Goal: Information Seeking & Learning: Learn about a topic

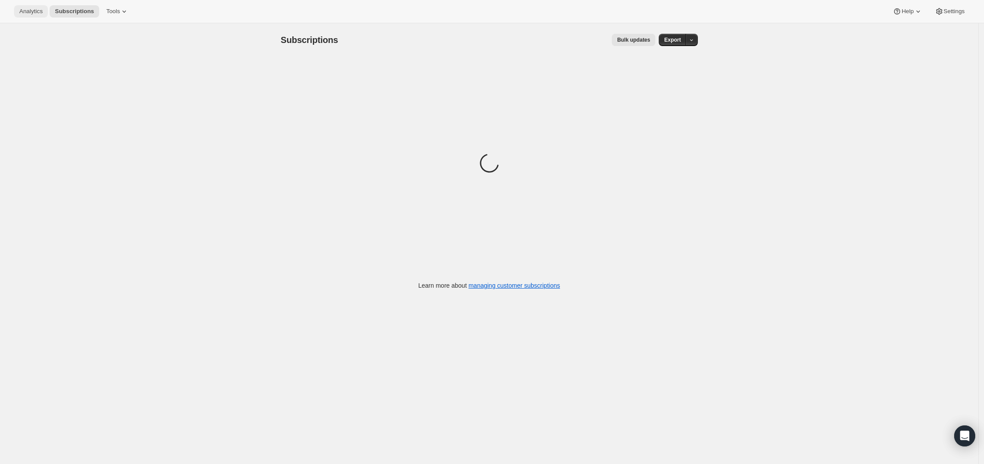
click at [39, 14] on span "Analytics" at bounding box center [30, 11] width 23 height 7
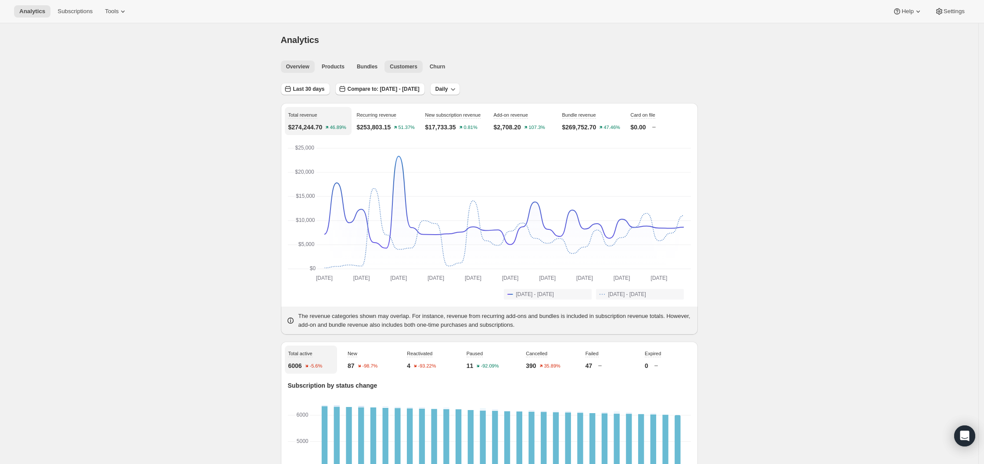
click at [403, 66] on span "Customers" at bounding box center [404, 66] width 28 height 7
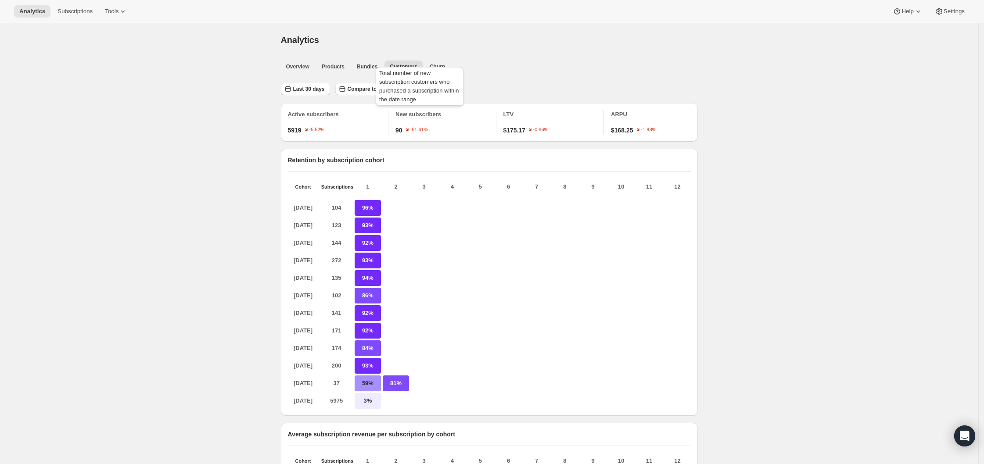
click at [435, 68] on div "Total number of new subscription customers who purchased a subscription within …" at bounding box center [419, 88] width 91 height 46
click at [296, 64] on span "Overview" at bounding box center [297, 66] width 23 height 7
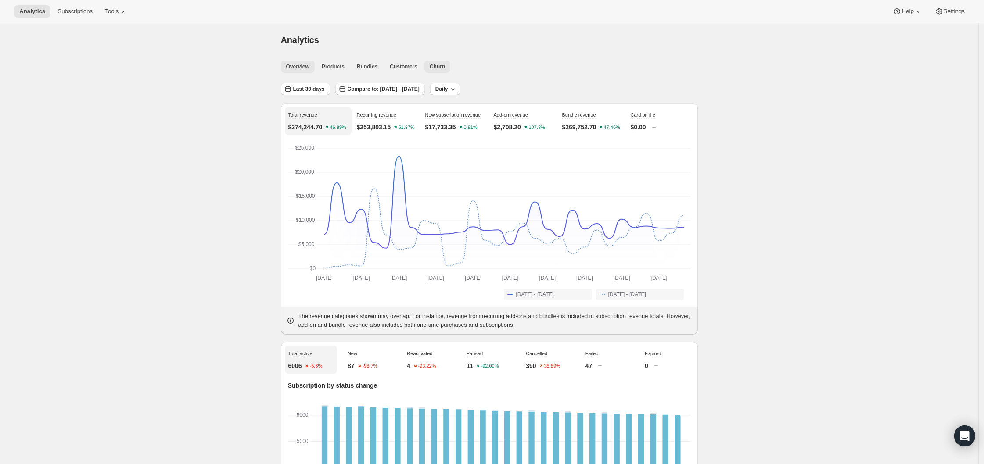
click at [442, 67] on span "Churn" at bounding box center [437, 66] width 15 height 7
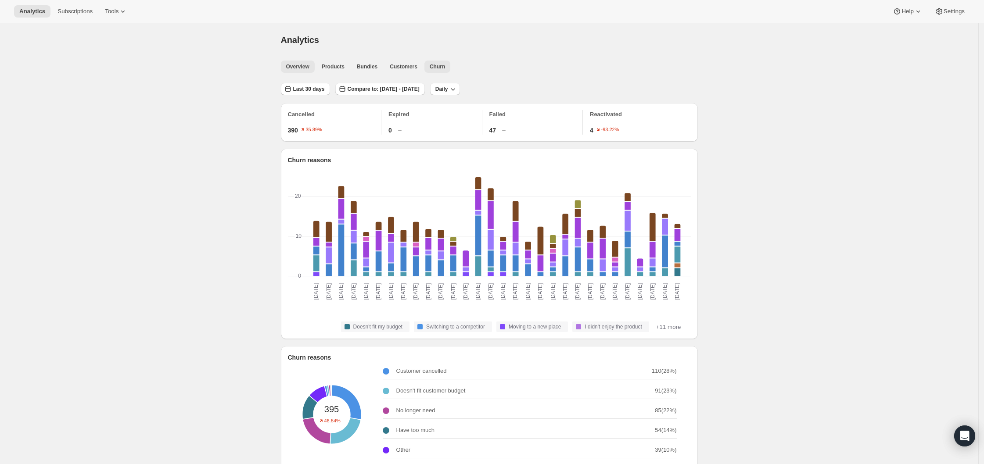
click at [303, 65] on span "Overview" at bounding box center [297, 66] width 23 height 7
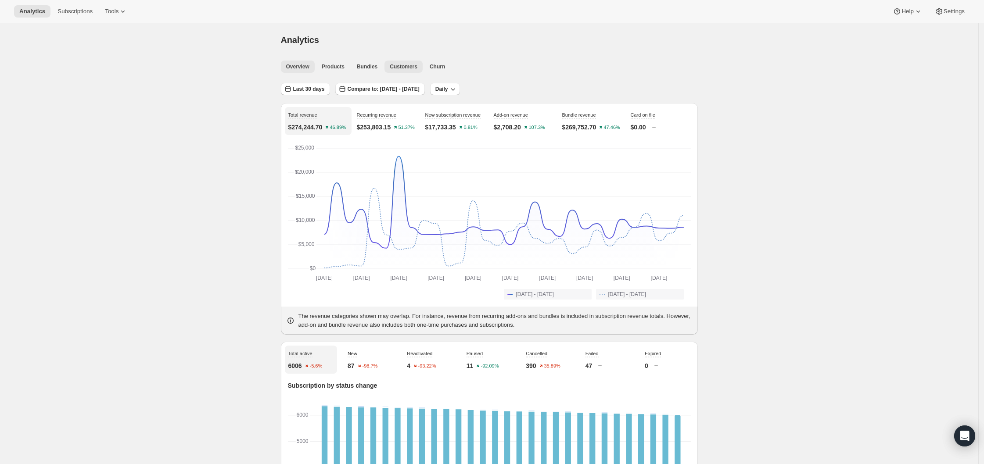
click at [417, 69] on span "Customers" at bounding box center [404, 66] width 28 height 7
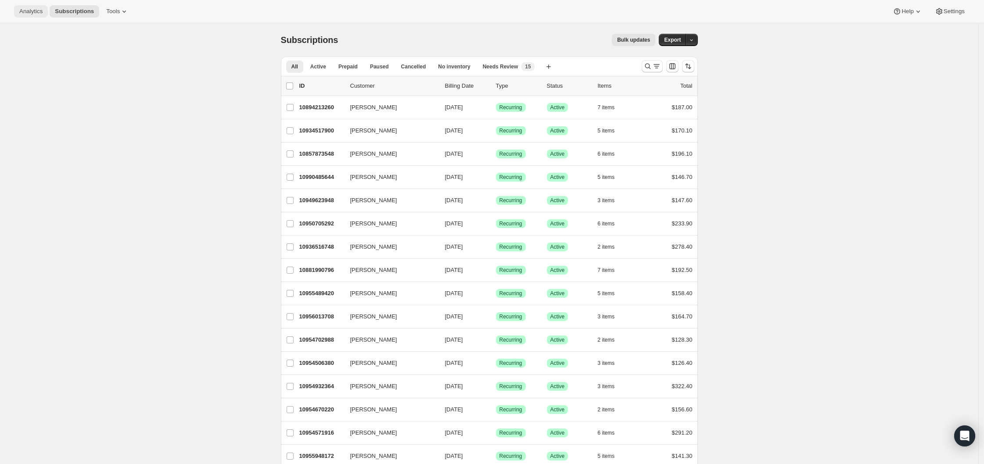
click at [34, 9] on span "Analytics" at bounding box center [30, 11] width 23 height 7
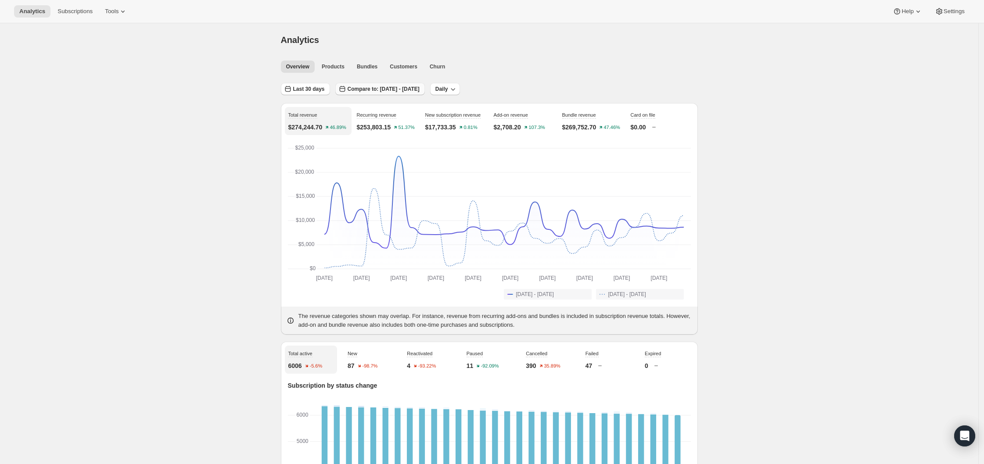
click at [410, 86] on span "Compare to: [DATE] - [DATE]" at bounding box center [384, 89] width 72 height 7
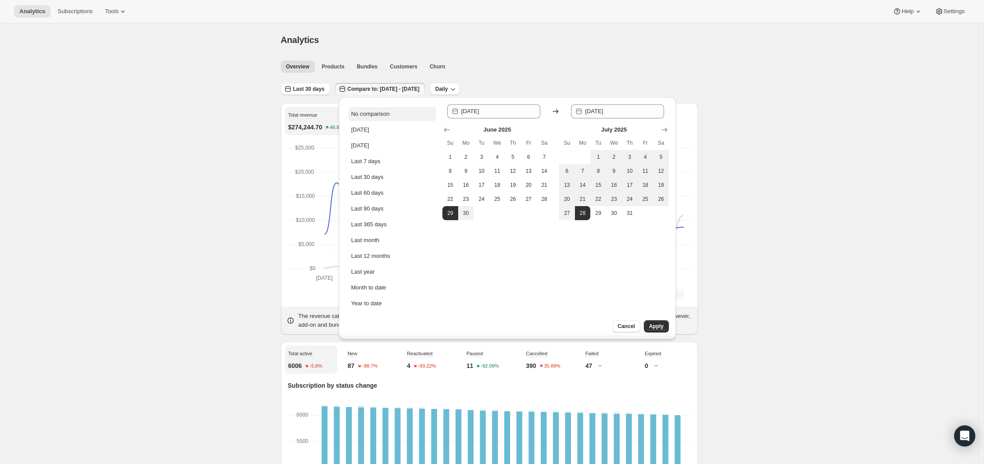
click at [386, 113] on div "No comparison" at bounding box center [370, 114] width 38 height 9
type input "[DATE]"
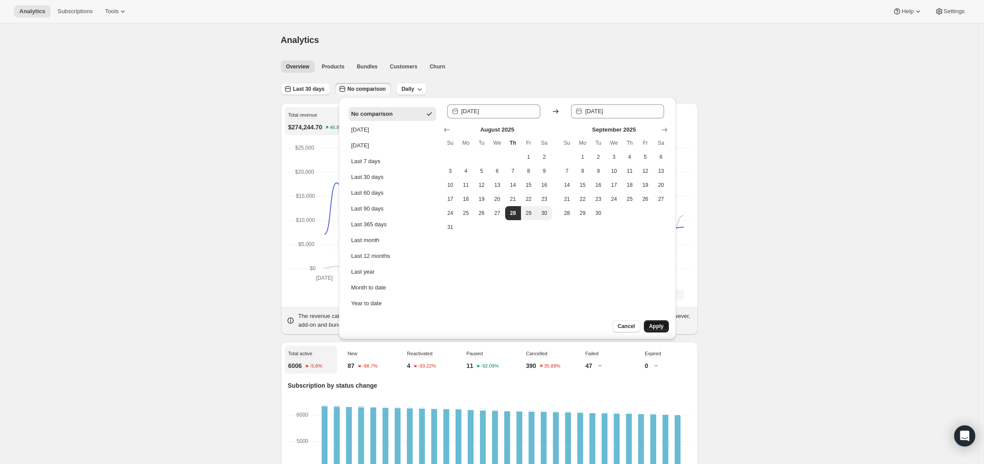
click at [656, 326] on span "Apply" at bounding box center [656, 326] width 14 height 7
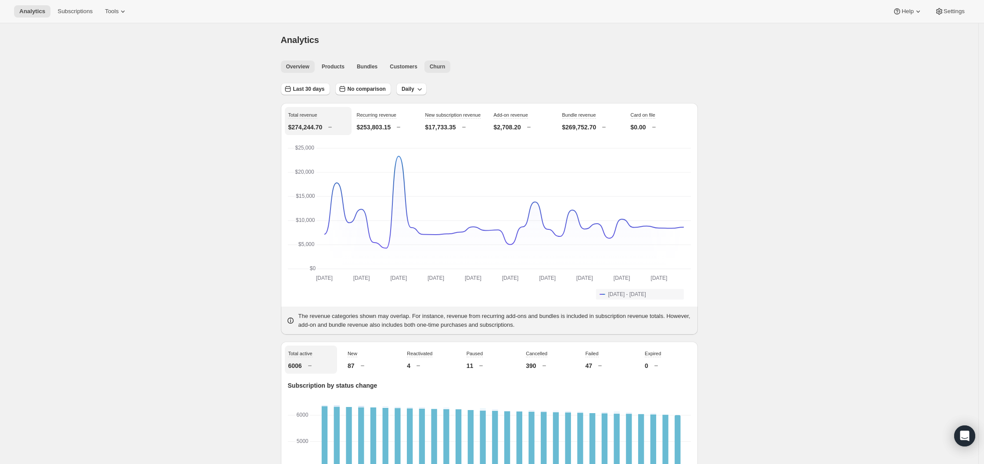
click at [441, 70] on button "Churn" at bounding box center [437, 67] width 26 height 12
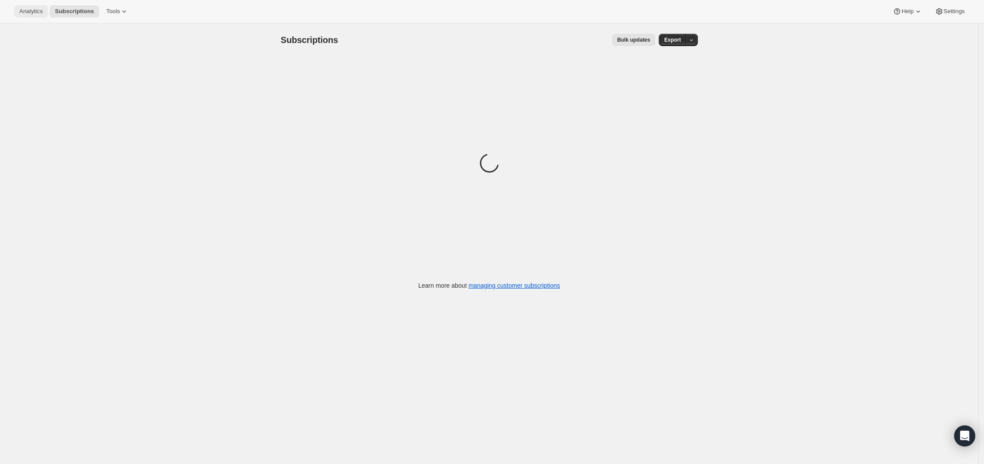
click at [23, 9] on span "Analytics" at bounding box center [30, 11] width 23 height 7
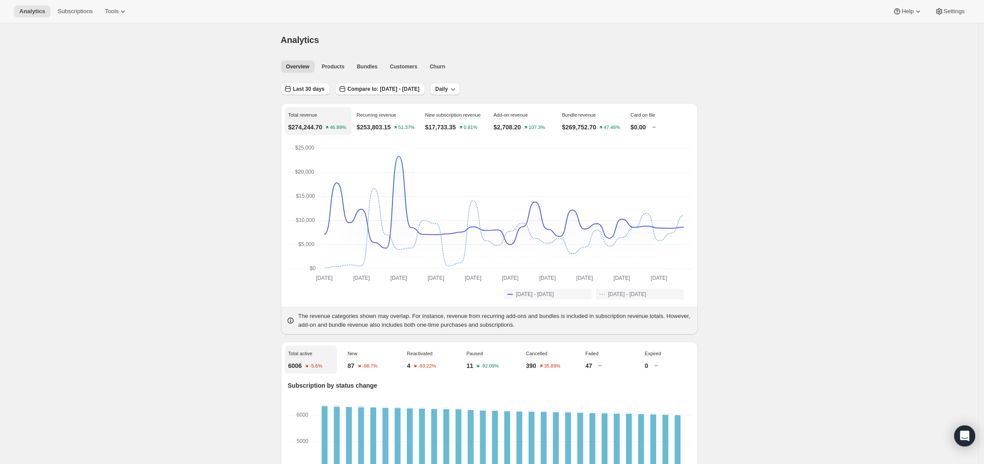
click at [336, 72] on div "Overview Products Bundles Customers Churn More views Overview Products Bundles …" at bounding box center [487, 66] width 422 height 19
click at [337, 70] on button "Products" at bounding box center [332, 67] width 33 height 12
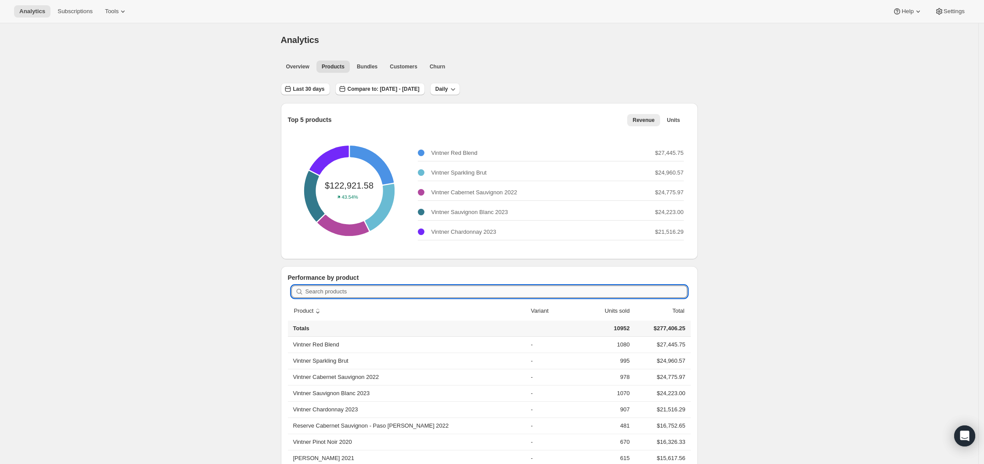
click at [328, 294] on input "Search products" at bounding box center [496, 292] width 382 height 12
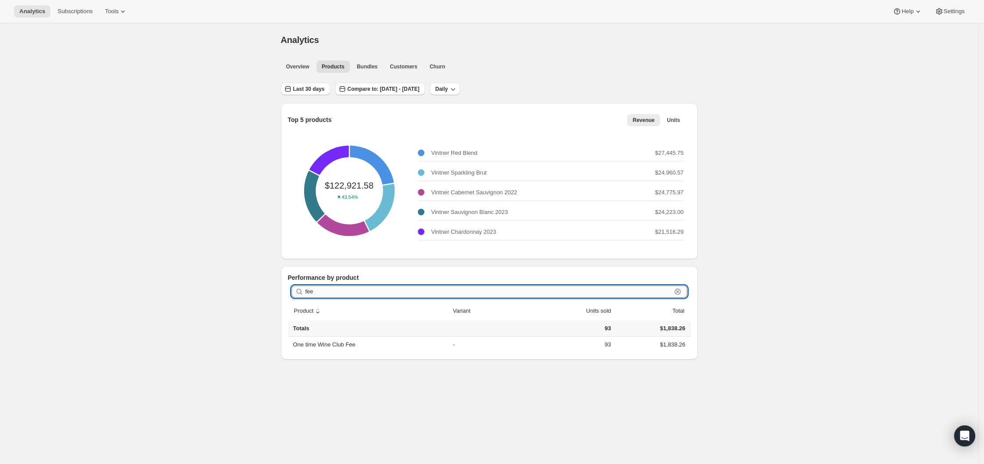
type input "fee"
click at [338, 348] on th "One time Wine Club Fee" at bounding box center [369, 345] width 162 height 16
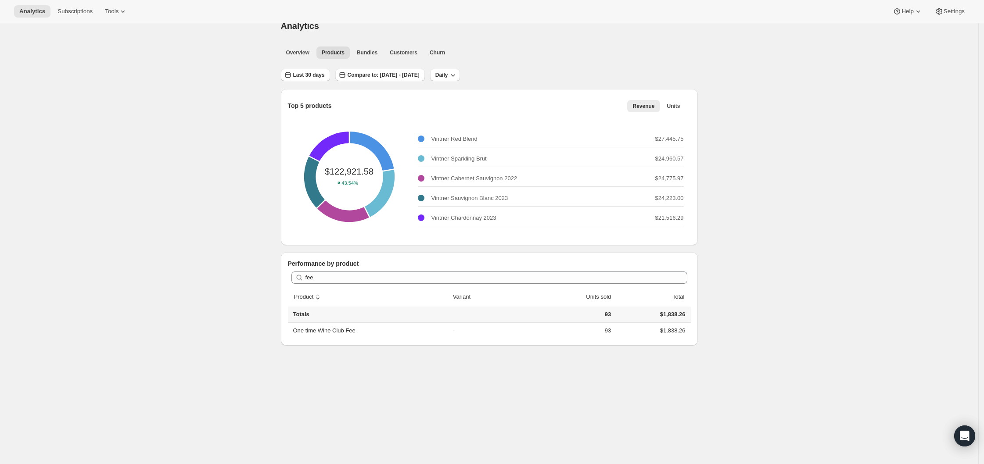
scroll to position [16, 0]
click at [307, 72] on span "Last 30 days" at bounding box center [309, 72] width 32 height 7
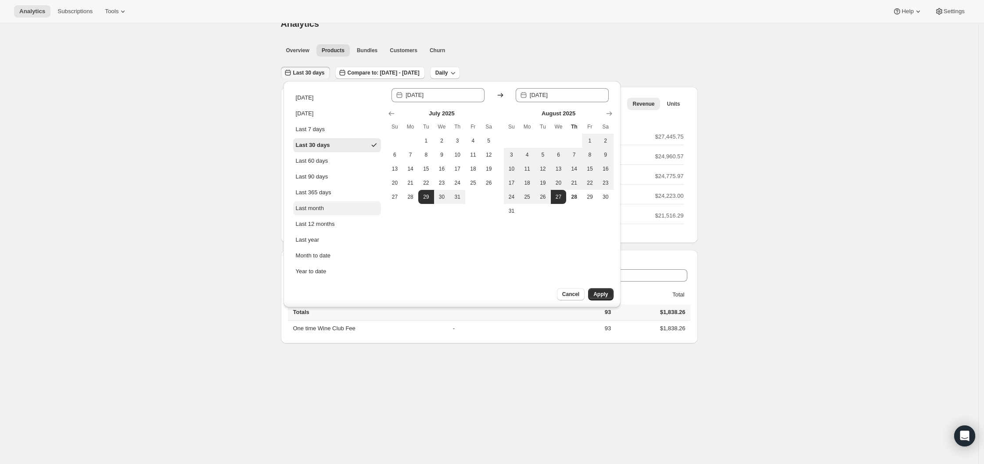
click at [323, 209] on div "Last month" at bounding box center [310, 208] width 28 height 9
type input "2025-07-01"
type input "[DATE]"
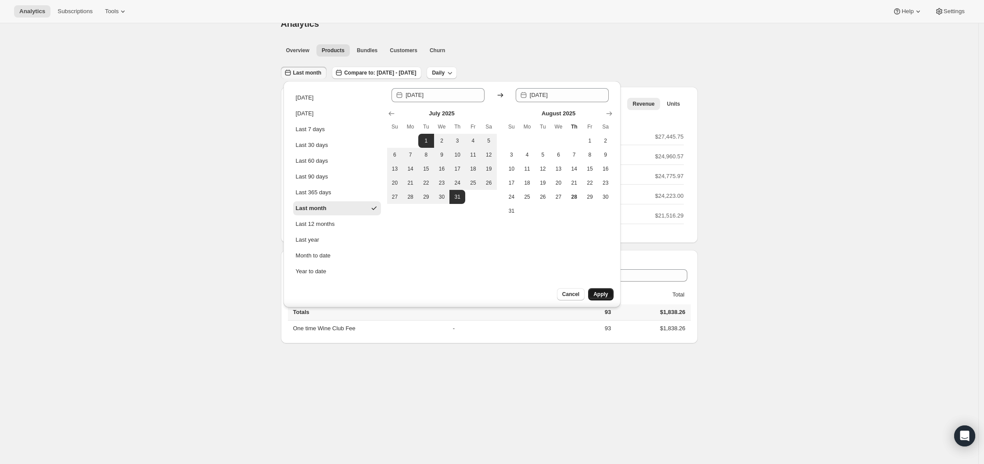
click at [595, 291] on span "Apply" at bounding box center [600, 294] width 14 height 7
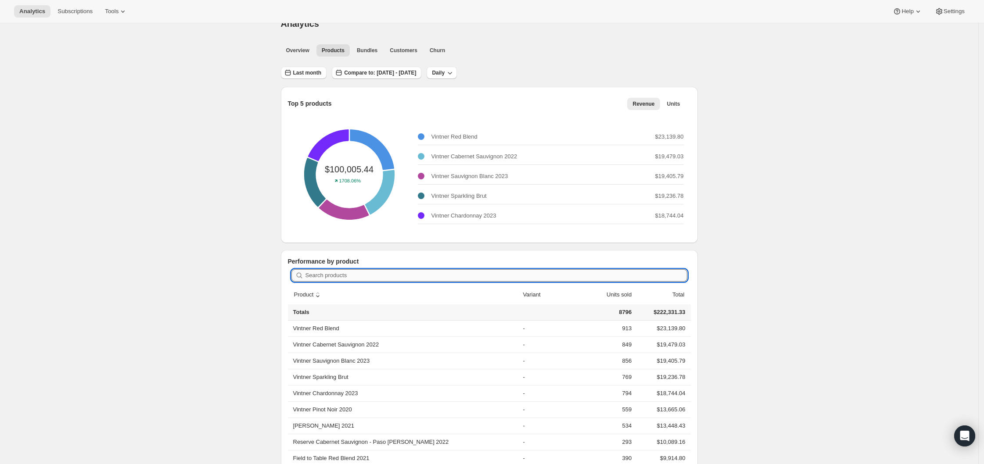
click at [345, 280] on input "Search products" at bounding box center [496, 275] width 382 height 12
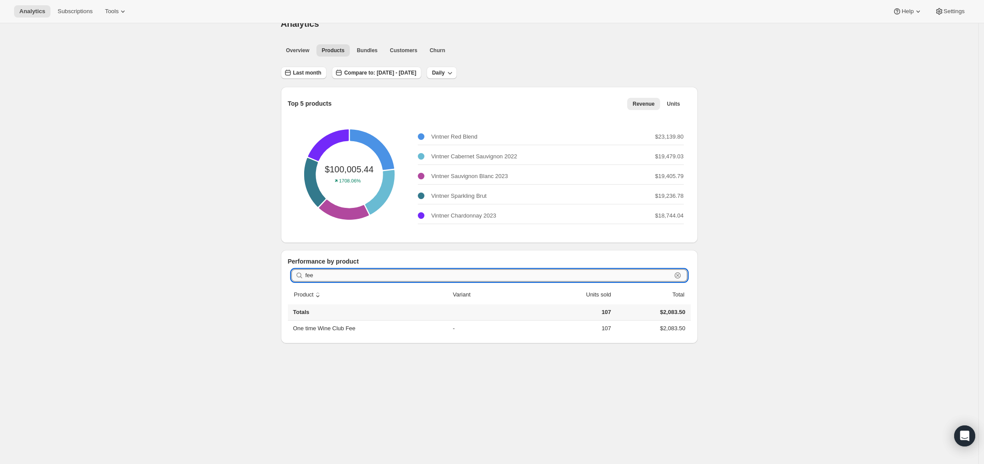
type input "fee"
click at [378, 73] on span "Compare to: Jun 01, 2025 - Jul 01, 2025" at bounding box center [380, 72] width 72 height 7
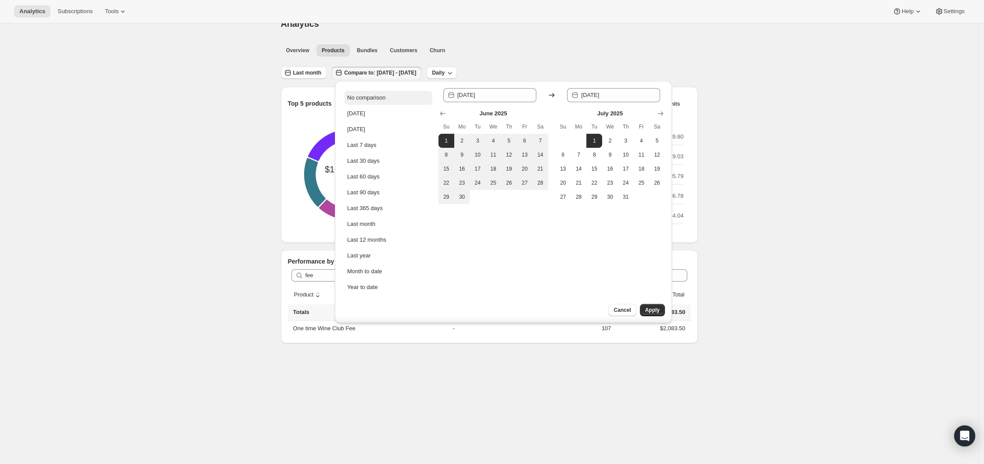
click at [374, 95] on div "No comparison" at bounding box center [366, 97] width 38 height 9
type input "[DATE]"
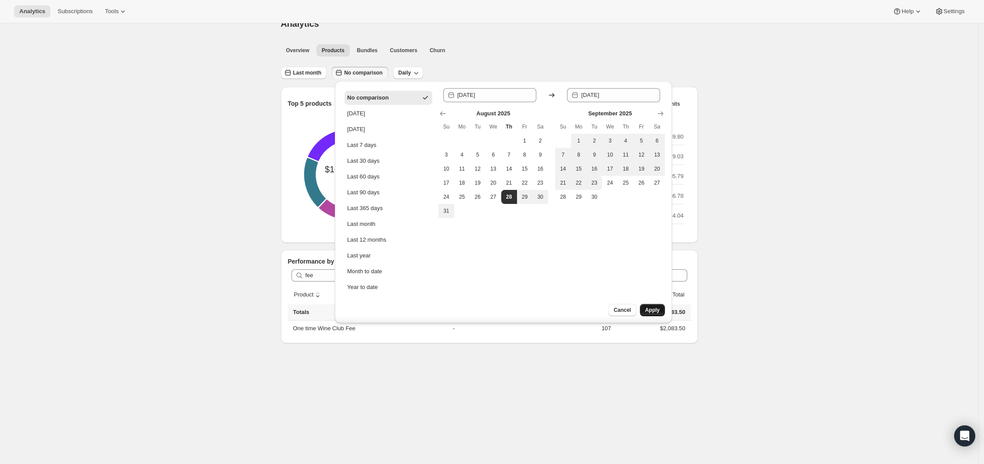
click at [653, 309] on span "Apply" at bounding box center [652, 310] width 14 height 7
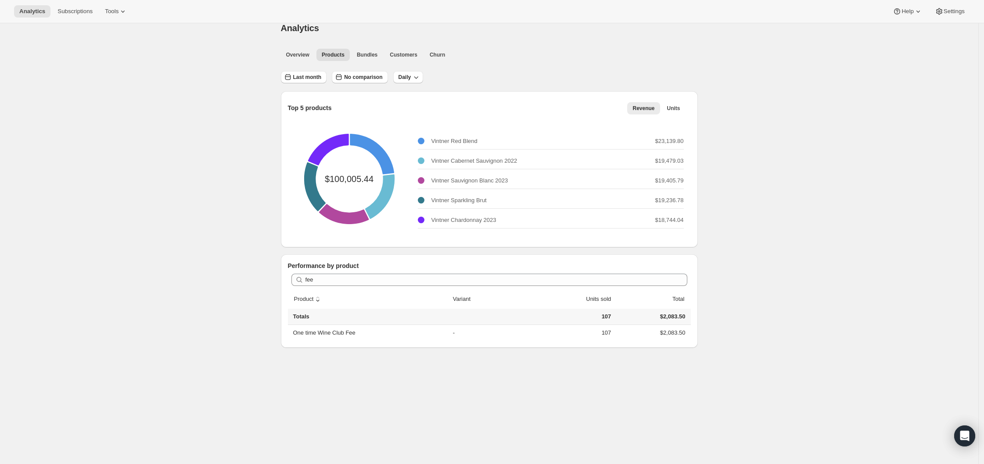
scroll to position [1, 0]
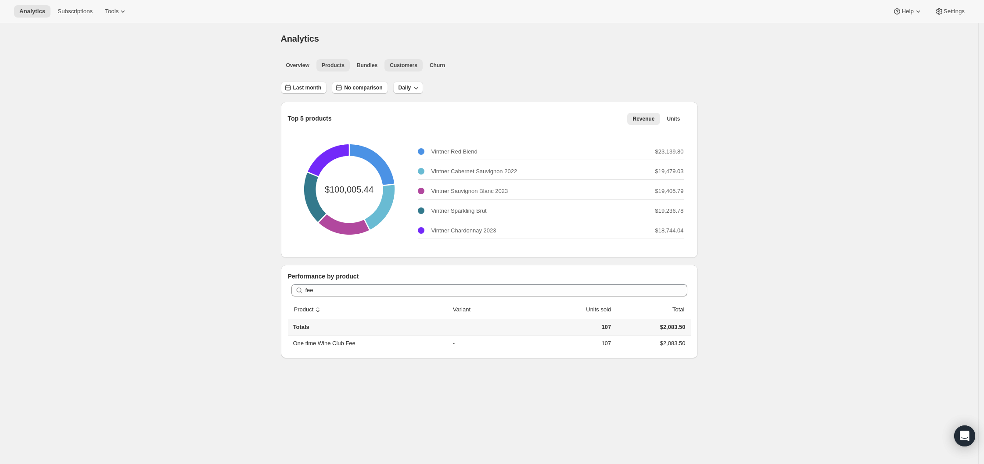
click at [413, 70] on button "Customers" at bounding box center [403, 65] width 38 height 12
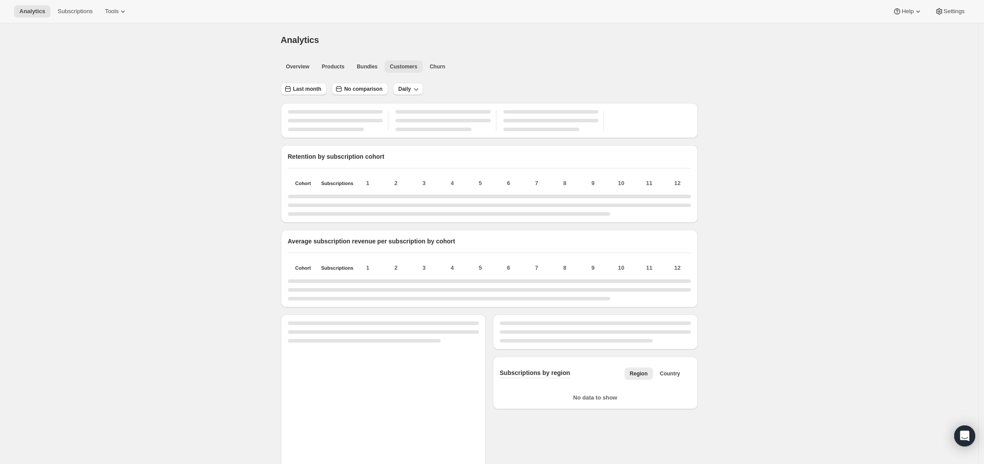
click at [412, 68] on span "Customers" at bounding box center [404, 66] width 28 height 7
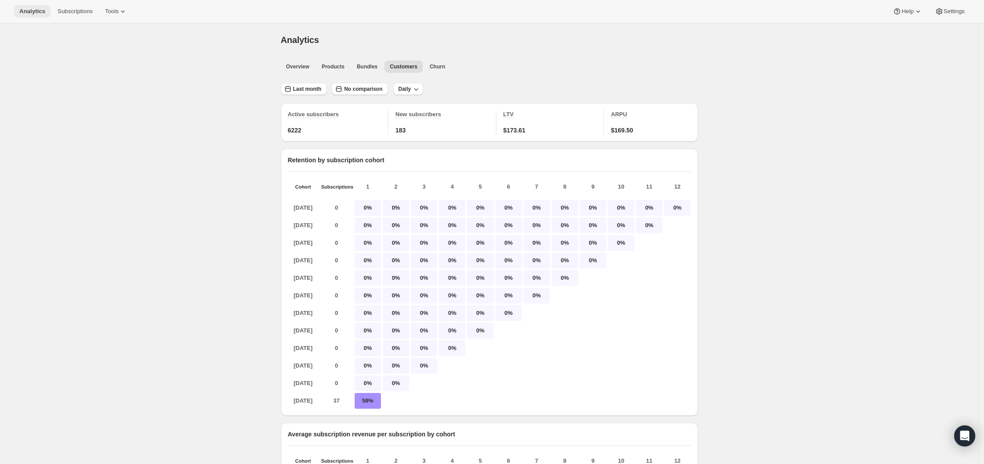
click at [38, 6] on button "Analytics" at bounding box center [32, 11] width 36 height 12
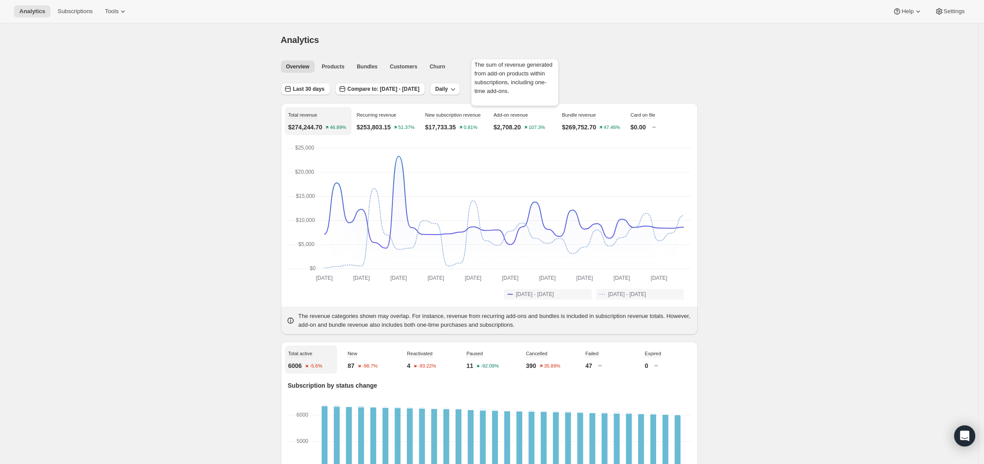
click at [524, 115] on span "Add-on revenue" at bounding box center [511, 114] width 34 height 5
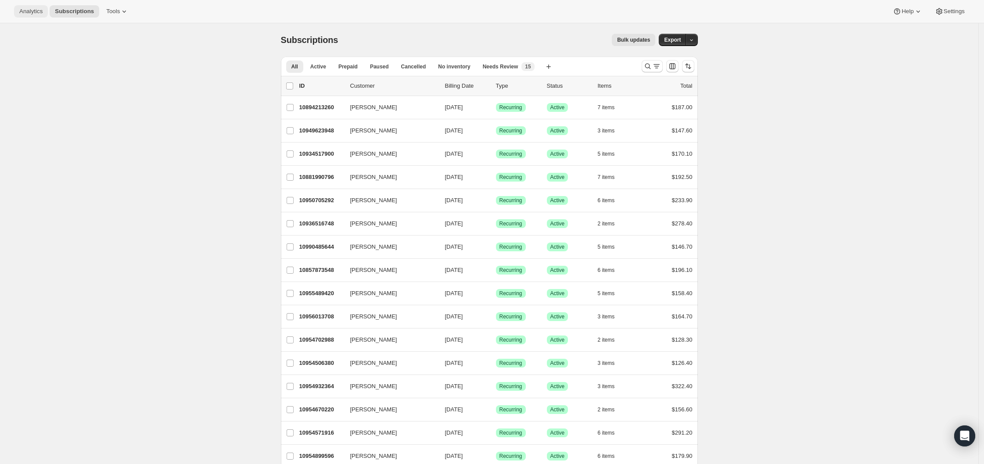
click at [28, 10] on span "Analytics" at bounding box center [30, 11] width 23 height 7
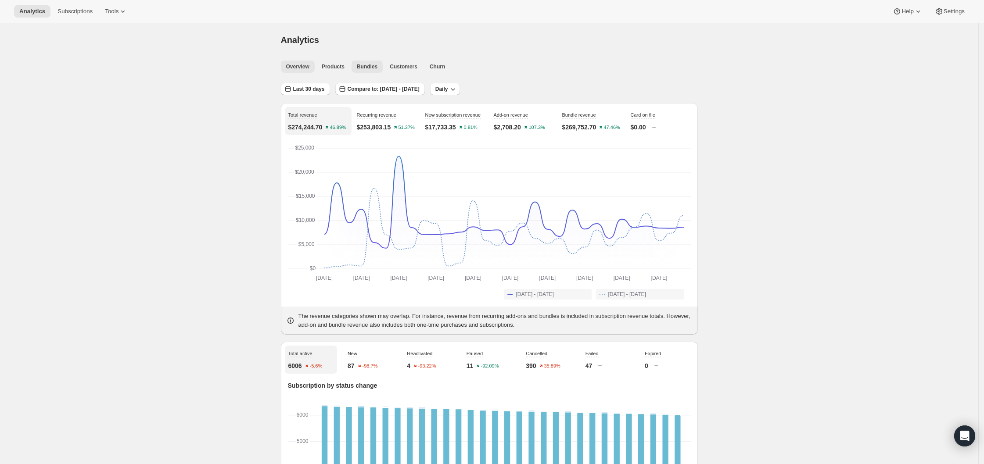
click at [377, 69] on span "Bundles" at bounding box center [367, 66] width 21 height 7
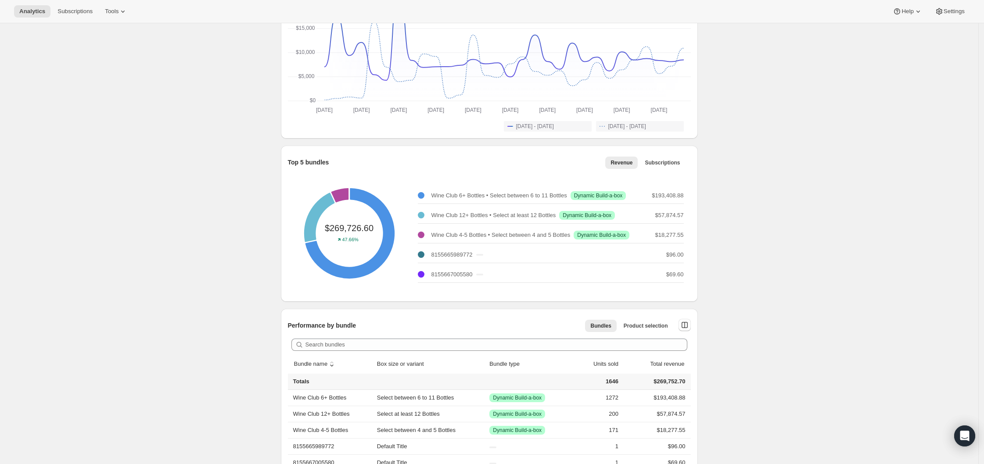
scroll to position [197, 0]
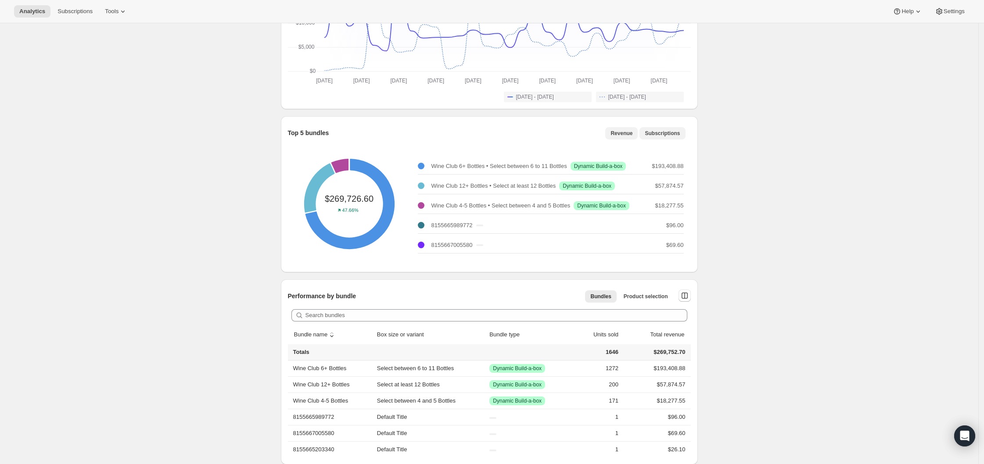
click at [678, 134] on span "Subscriptions" at bounding box center [662, 133] width 35 height 7
click at [629, 134] on span "Revenue" at bounding box center [621, 133] width 22 height 7
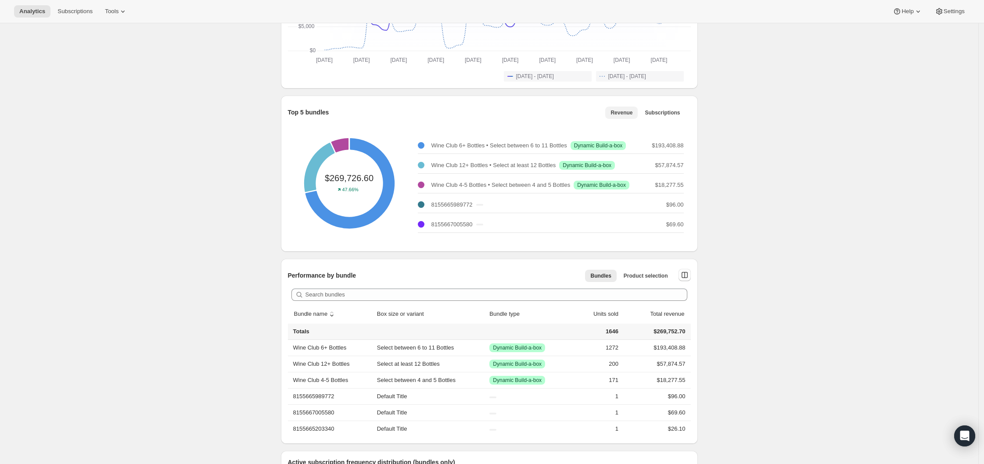
scroll to position [237, 0]
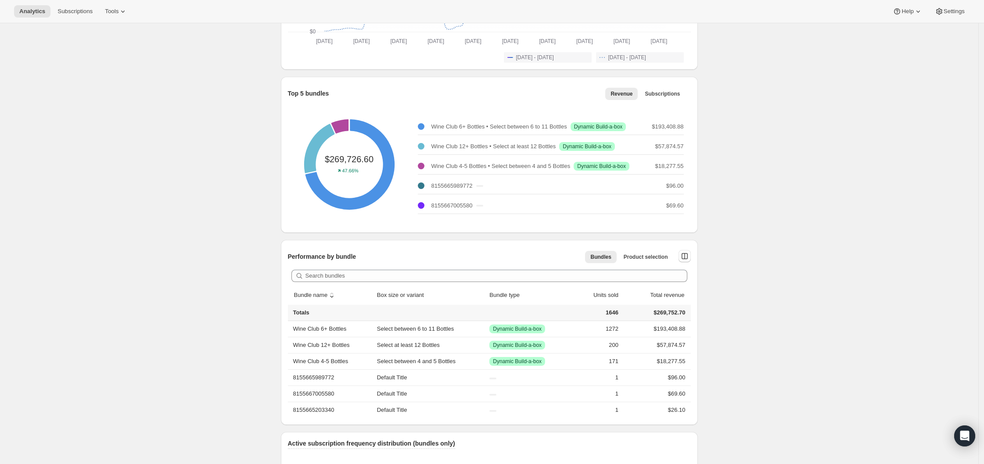
click at [653, 263] on div "Bundles Product selection More views Bundles Product selection More views" at bounding box center [608, 256] width 139 height 19
click at [653, 259] on span "Product selection" at bounding box center [646, 257] width 44 height 7
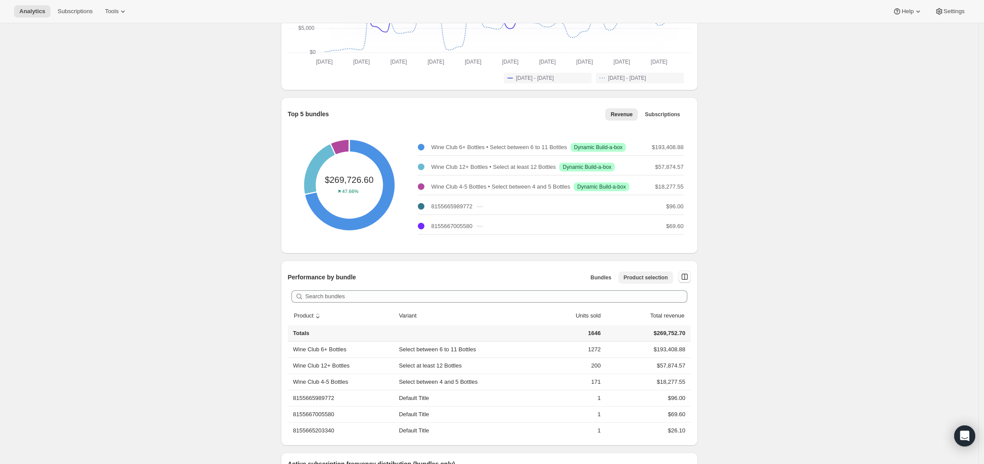
scroll to position [0, 0]
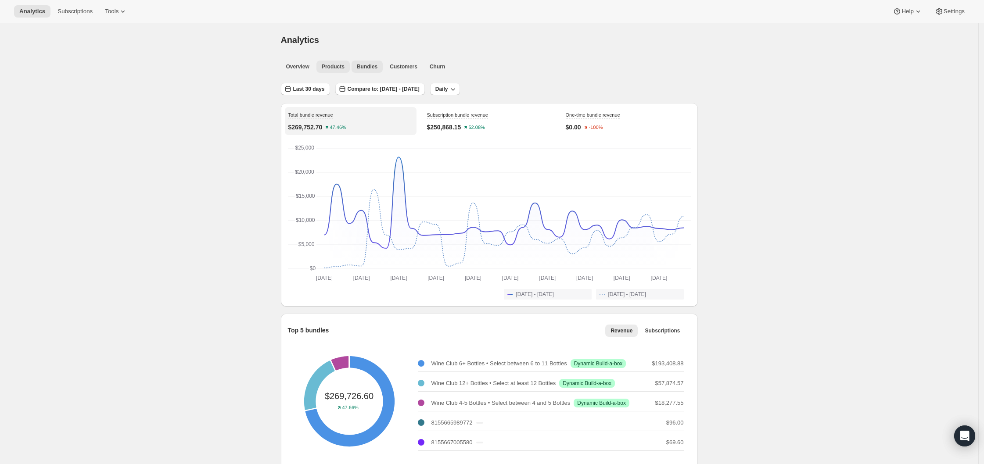
click at [341, 66] on span "Products" at bounding box center [333, 66] width 23 height 7
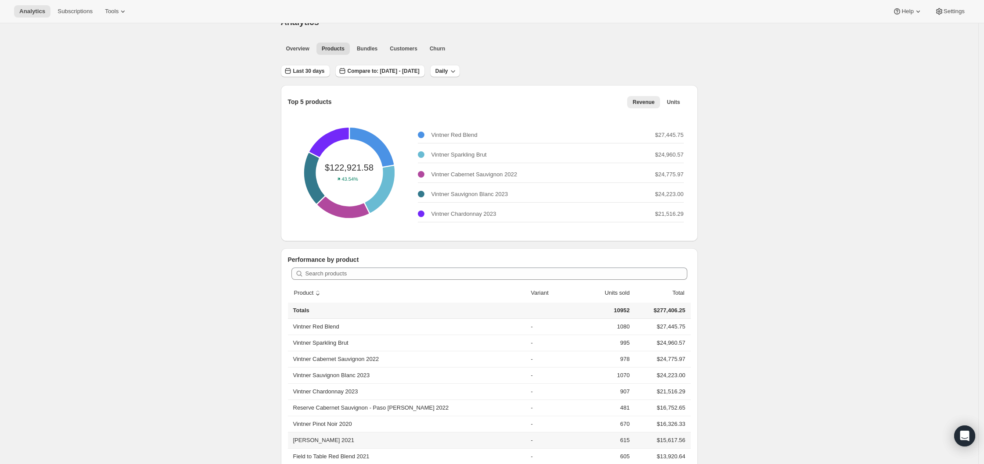
scroll to position [19, 0]
click at [673, 102] on span "Units" at bounding box center [673, 100] width 13 height 7
click at [642, 101] on span "Revenue" at bounding box center [643, 100] width 22 height 7
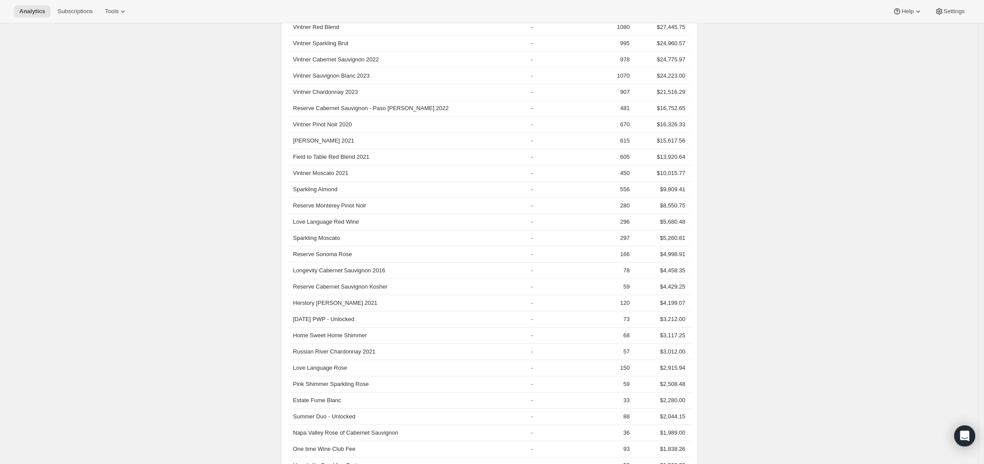
scroll to position [356, 0]
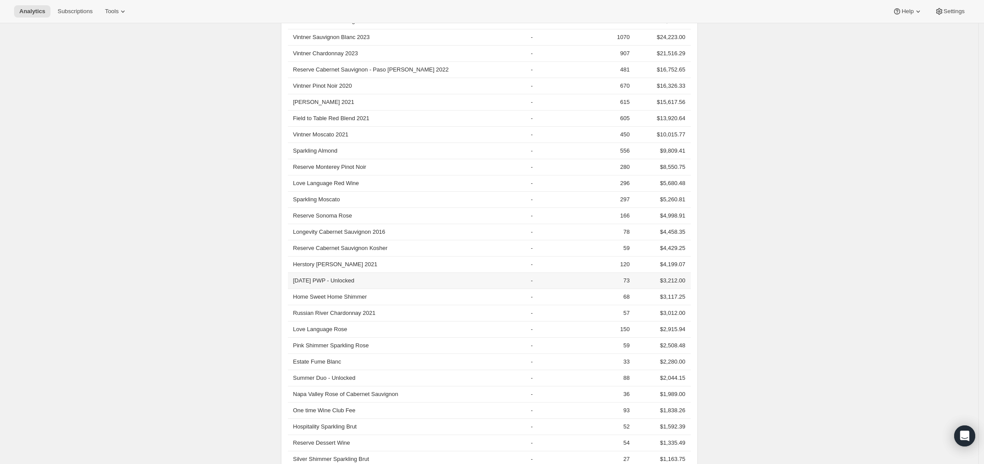
click at [340, 283] on th "July 2025 PWP - Unlocked" at bounding box center [408, 281] width 240 height 16
click at [245, 286] on div "Analytics. This page is ready Analytics Overview Products Bundles Customers Chu…" at bounding box center [489, 272] width 978 height 1211
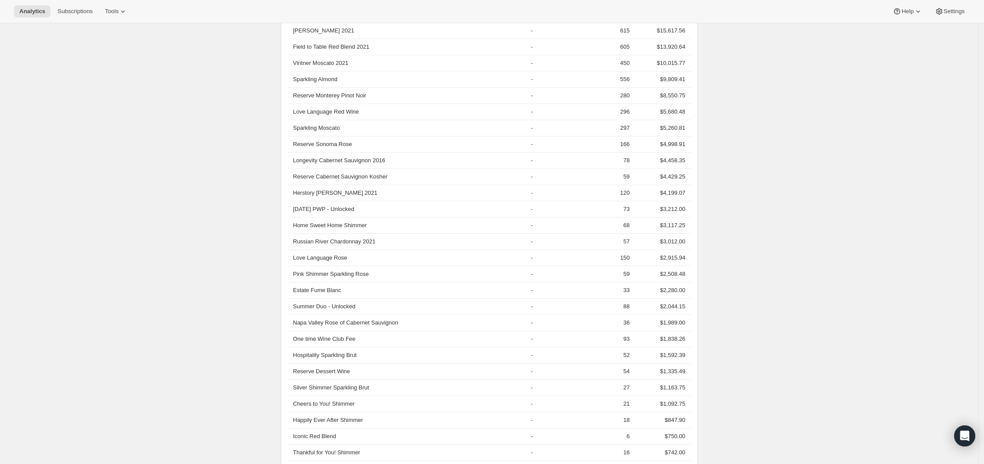
scroll to position [0, 0]
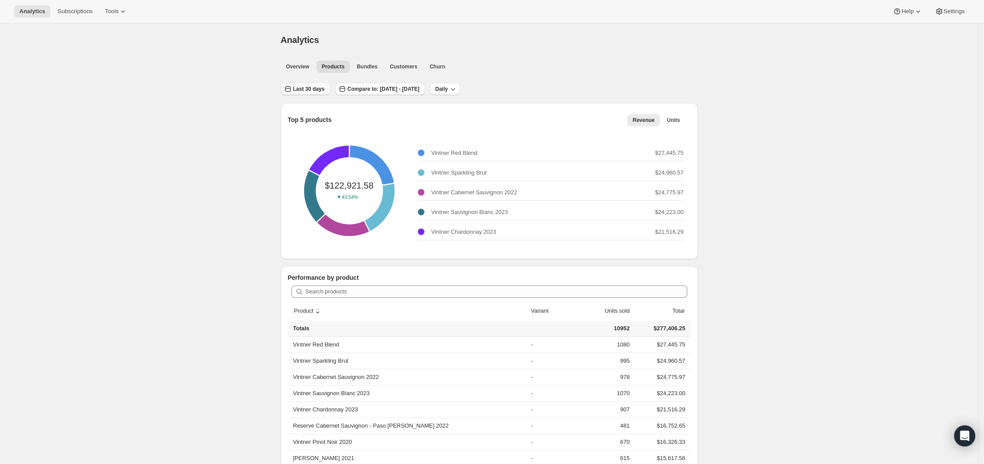
click at [310, 90] on span "Last 30 days" at bounding box center [309, 89] width 32 height 7
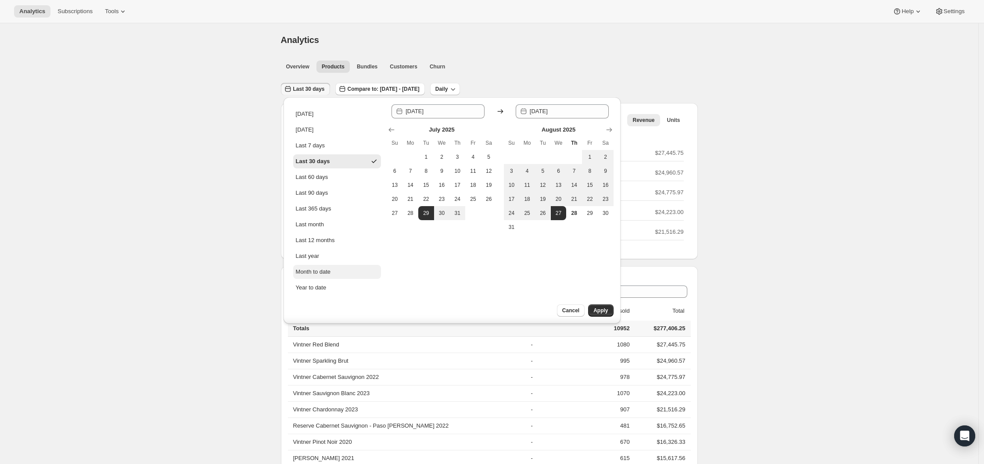
click at [319, 271] on div "Month to date" at bounding box center [313, 272] width 35 height 9
type input "[DATE]"
click at [598, 312] on span "Apply" at bounding box center [600, 310] width 14 height 7
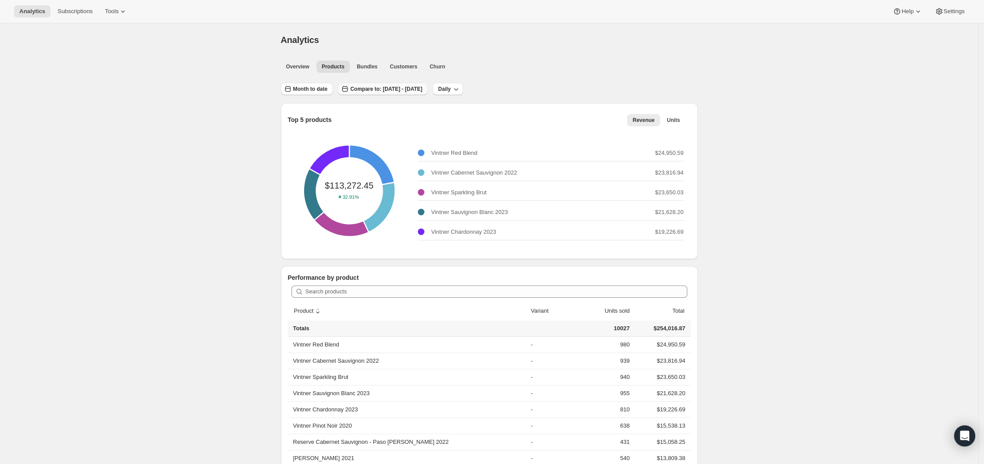
click at [377, 89] on span "Compare to: Jul 01, 2025 - Jul 28, 2025" at bounding box center [386, 89] width 72 height 7
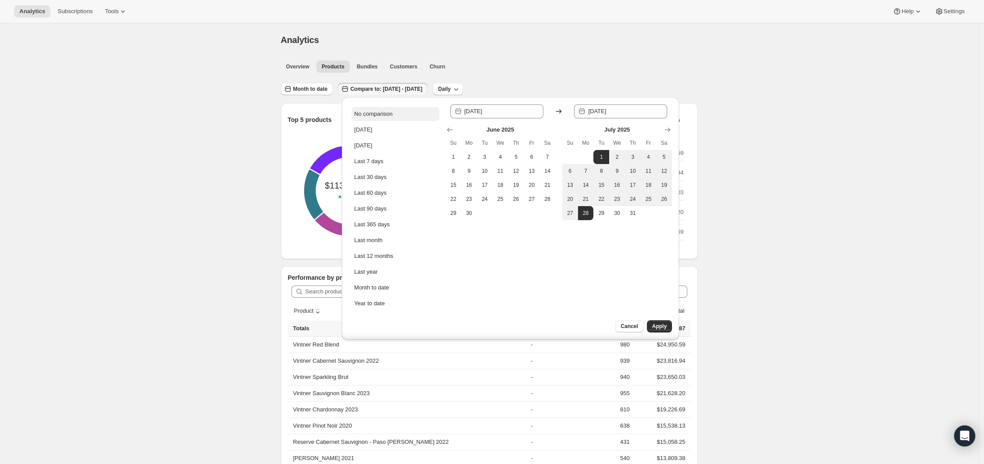
click at [391, 113] on div "No comparison" at bounding box center [373, 114] width 38 height 9
type input "[DATE]"
click at [659, 329] on span "Apply" at bounding box center [659, 326] width 14 height 7
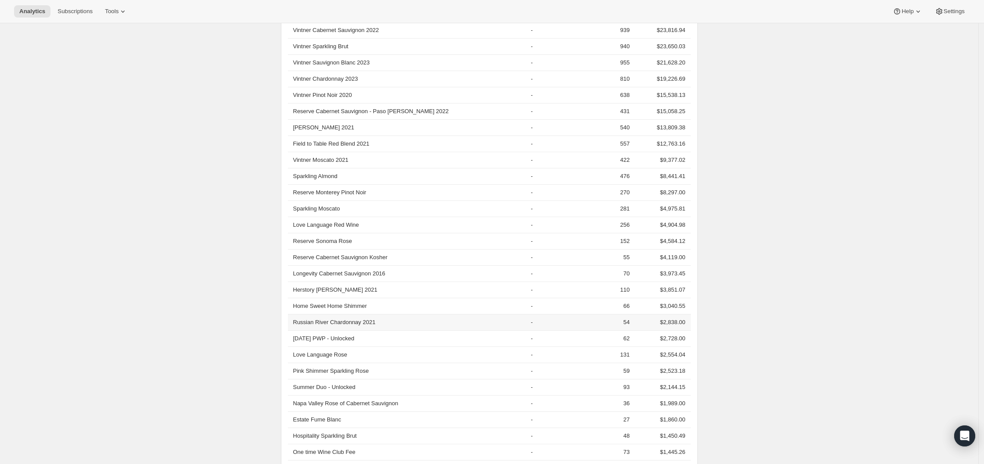
scroll to position [341, 0]
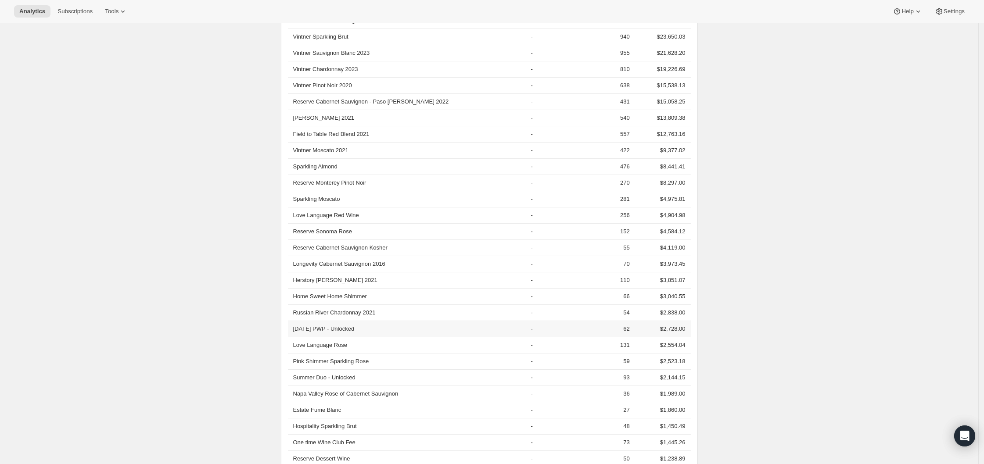
click at [334, 329] on th "July 2025 PWP - Unlocked" at bounding box center [408, 329] width 240 height 16
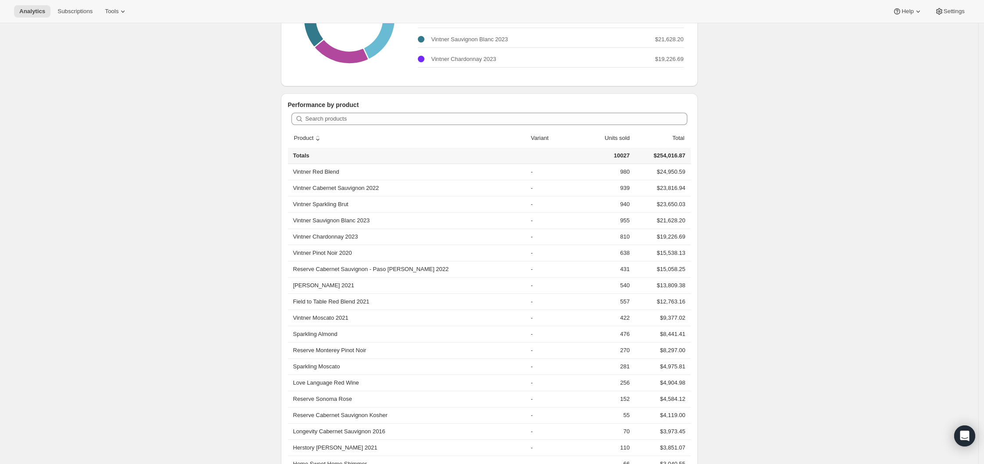
scroll to position [224, 0]
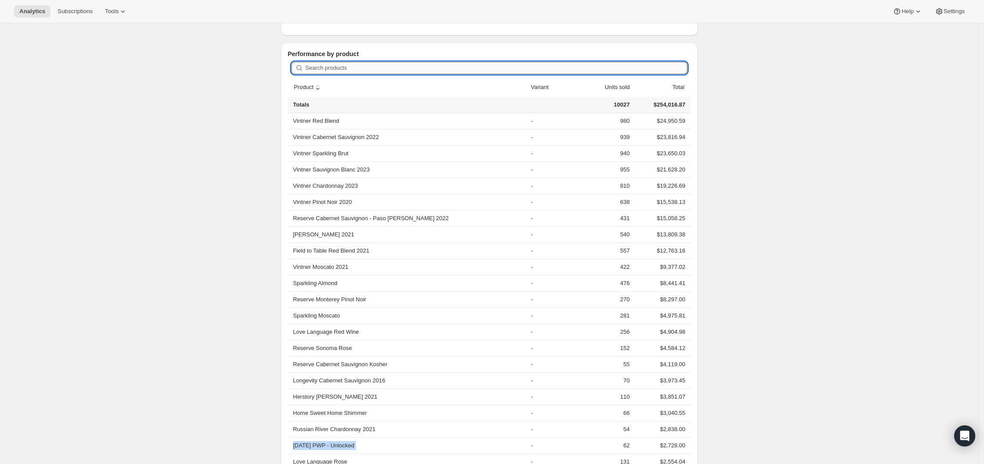
click at [334, 70] on input "Search products" at bounding box center [496, 68] width 382 height 12
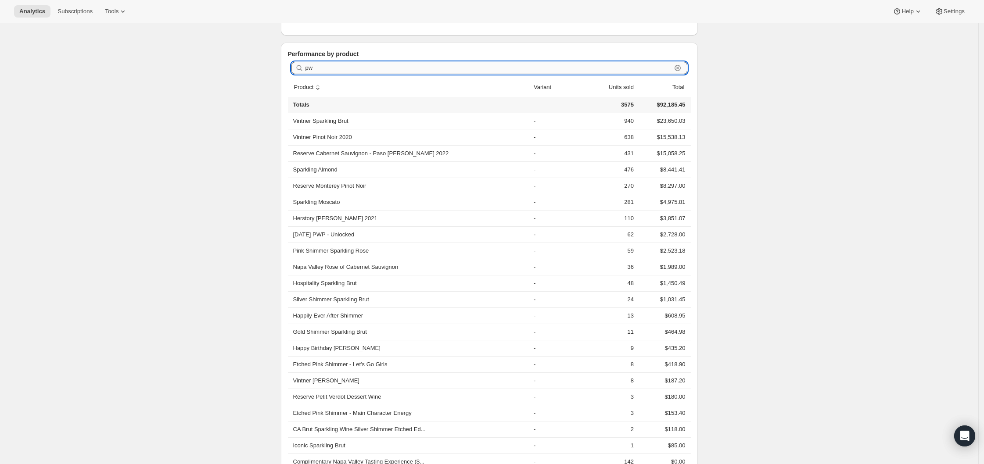
scroll to position [23, 0]
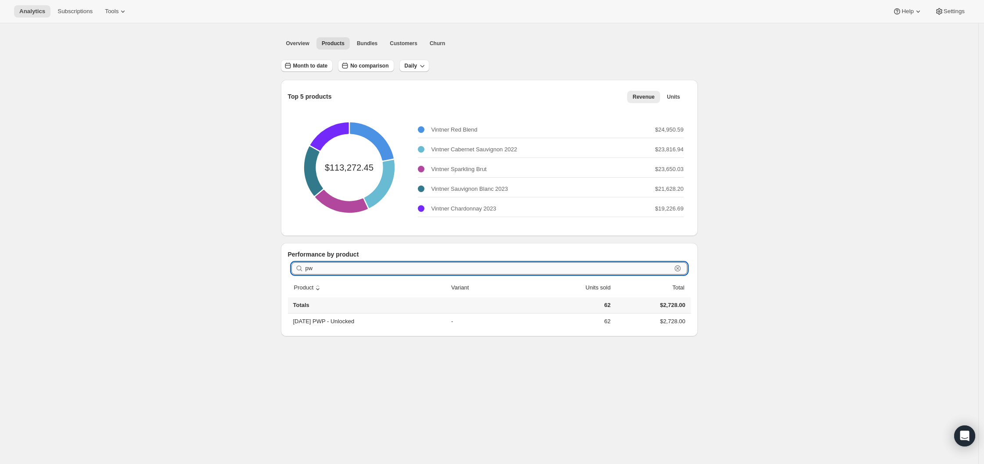
type input "p"
type input "unloc"
click at [678, 95] on span "Units" at bounding box center [673, 96] width 13 height 7
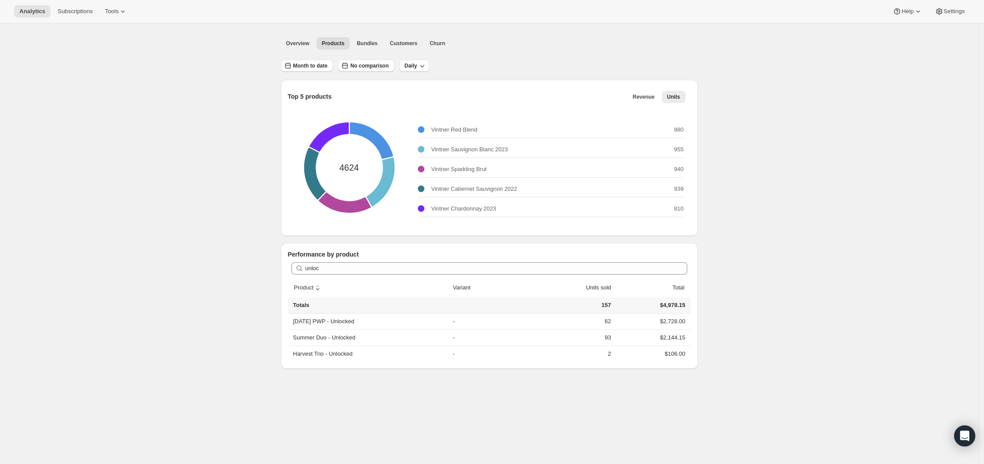
click at [348, 279] on th "sort ascending by Product" at bounding box center [369, 287] width 162 height 19
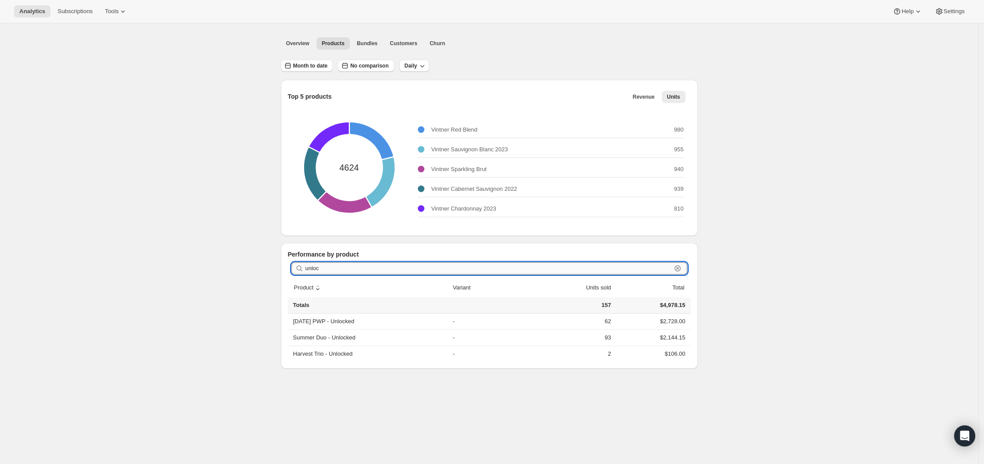
click at [349, 271] on input "unloc" at bounding box center [488, 268] width 366 height 12
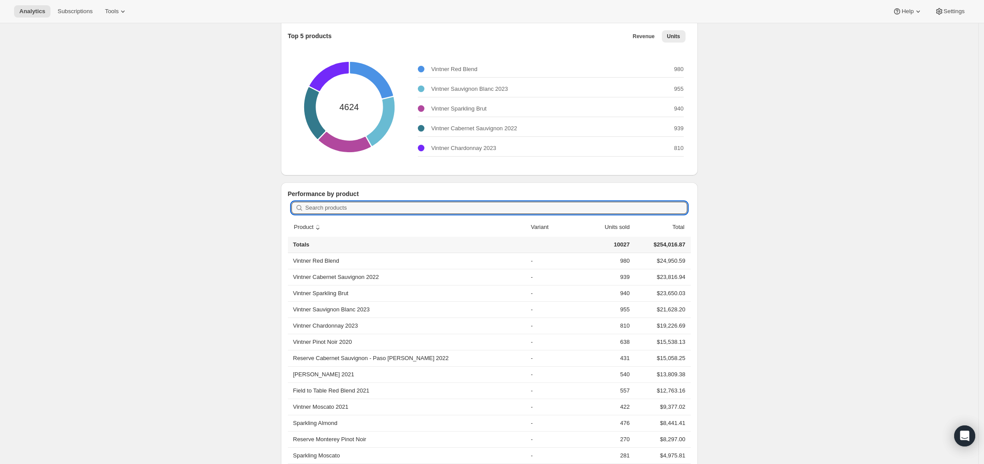
scroll to position [82, 0]
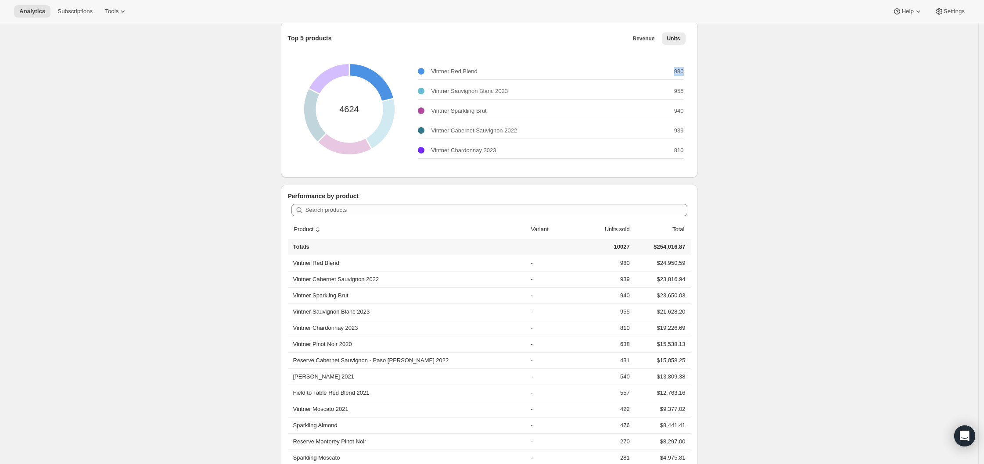
drag, startPoint x: 687, startPoint y: 72, endPoint x: 676, endPoint y: 72, distance: 10.5
click at [676, 72] on div "4624 Vintner Red Blend 980 Vintner Sauvignon Blanc 2023 955 Vintner Sparkling B…" at bounding box center [489, 109] width 403 height 123
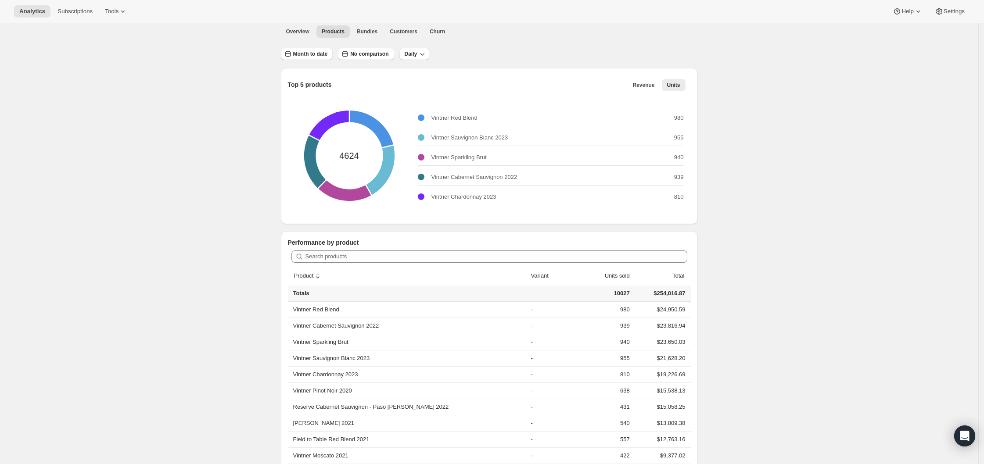
scroll to position [34, 0]
click at [326, 49] on button "Month to date" at bounding box center [307, 55] width 52 height 12
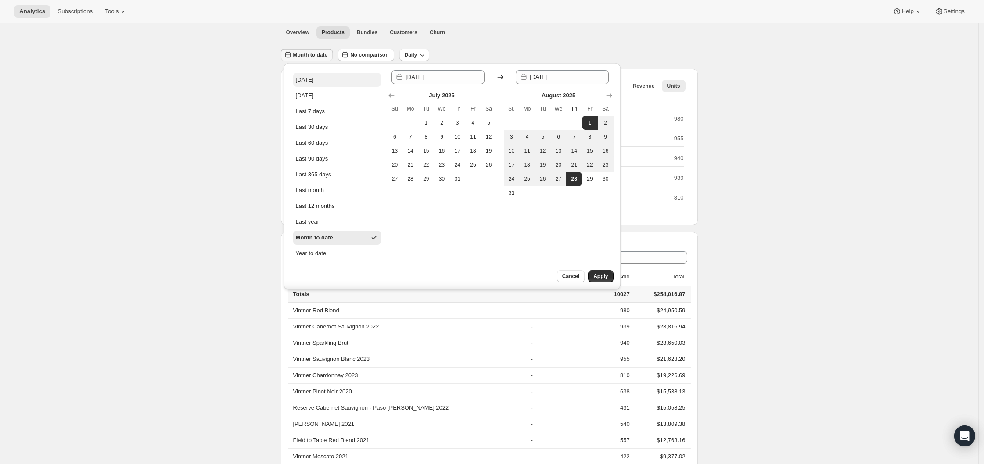
click at [325, 82] on button "[DATE]" at bounding box center [337, 80] width 88 height 14
type input "[DATE]"
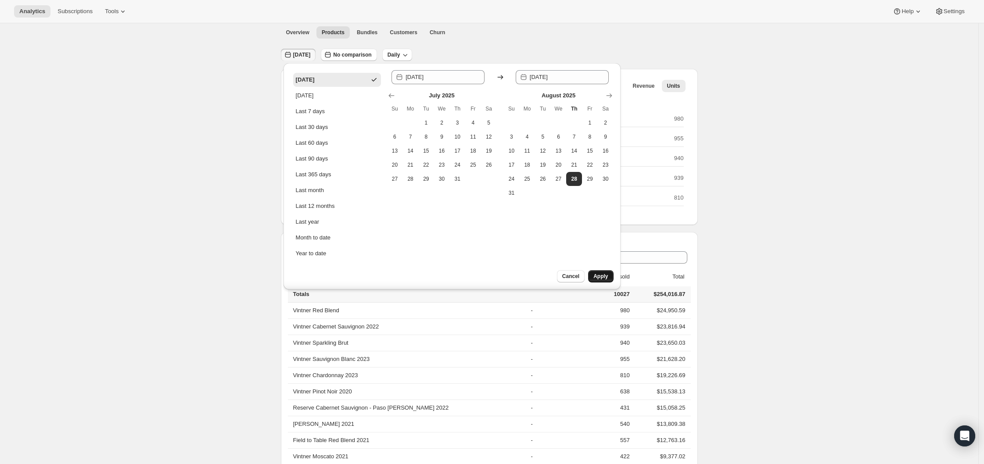
click at [601, 271] on button "Apply" at bounding box center [600, 276] width 25 height 12
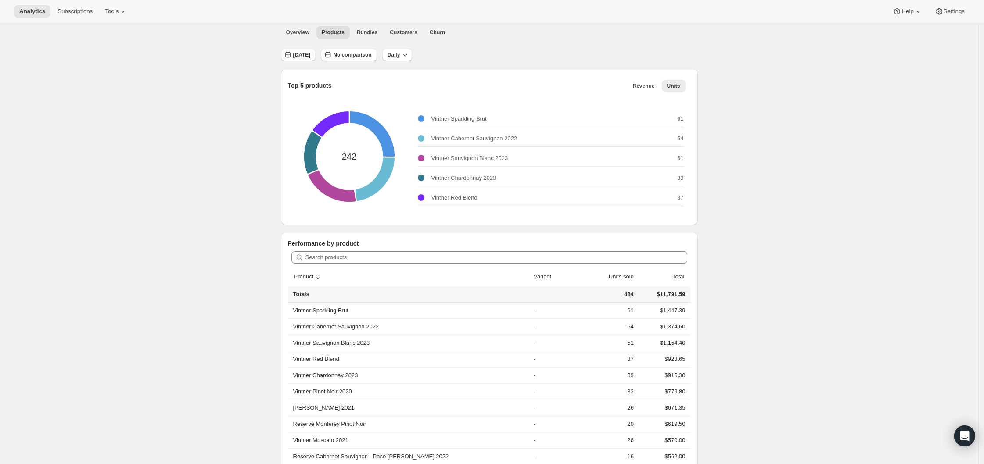
click at [303, 58] on button "[DATE]" at bounding box center [298, 55] width 35 height 12
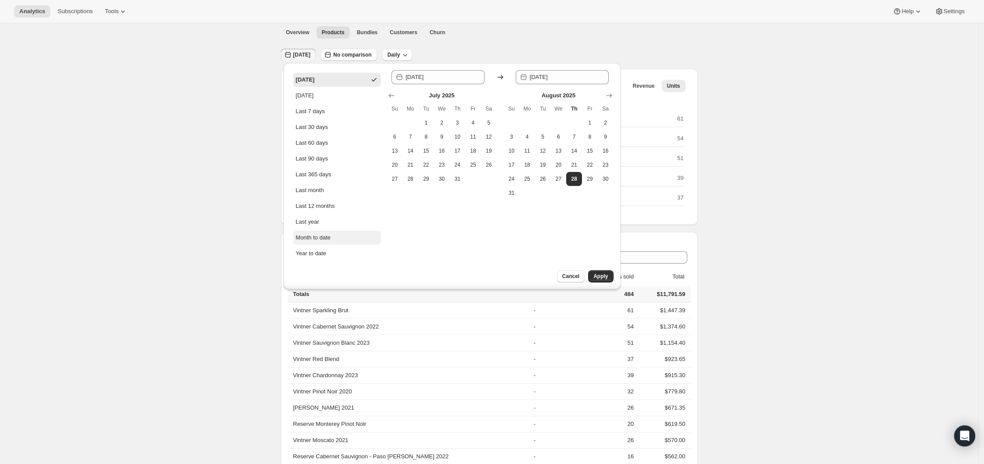
click at [318, 241] on div "Month to date" at bounding box center [313, 237] width 35 height 9
type input "[DATE]"
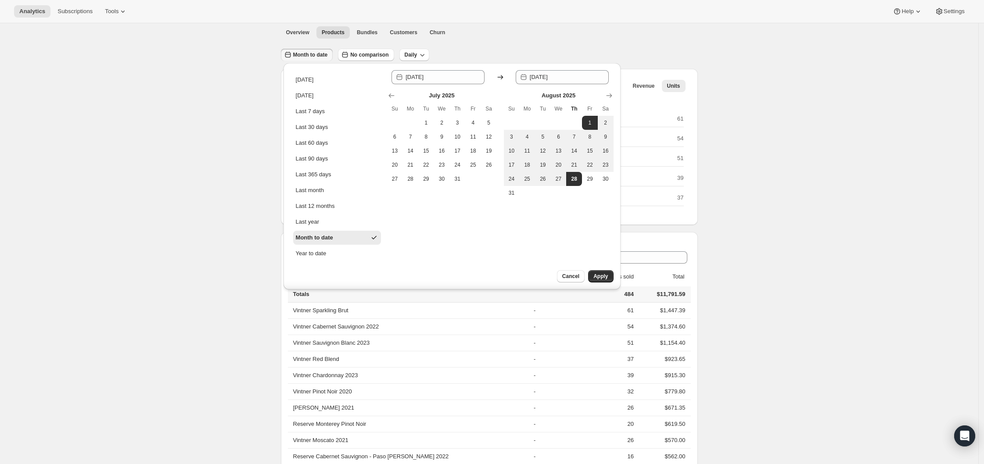
click at [605, 276] on span "Apply" at bounding box center [600, 276] width 14 height 7
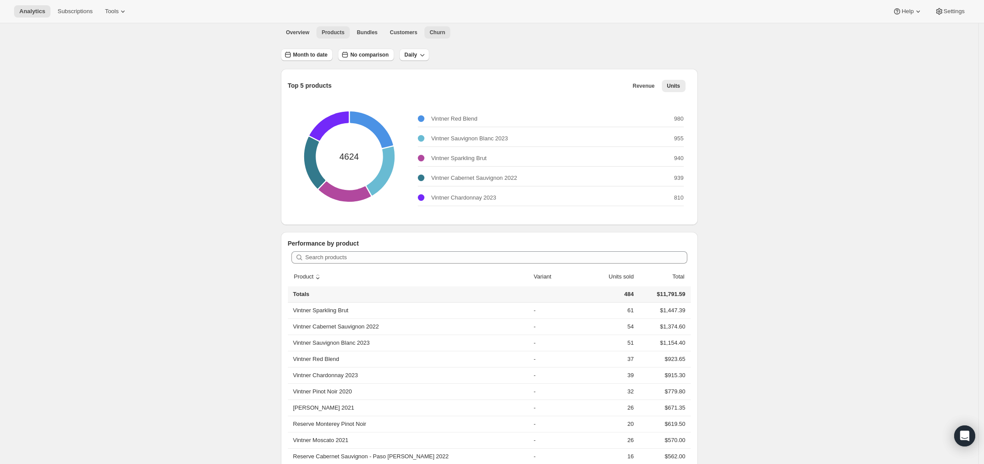
click at [442, 32] on span "Churn" at bounding box center [437, 32] width 15 height 7
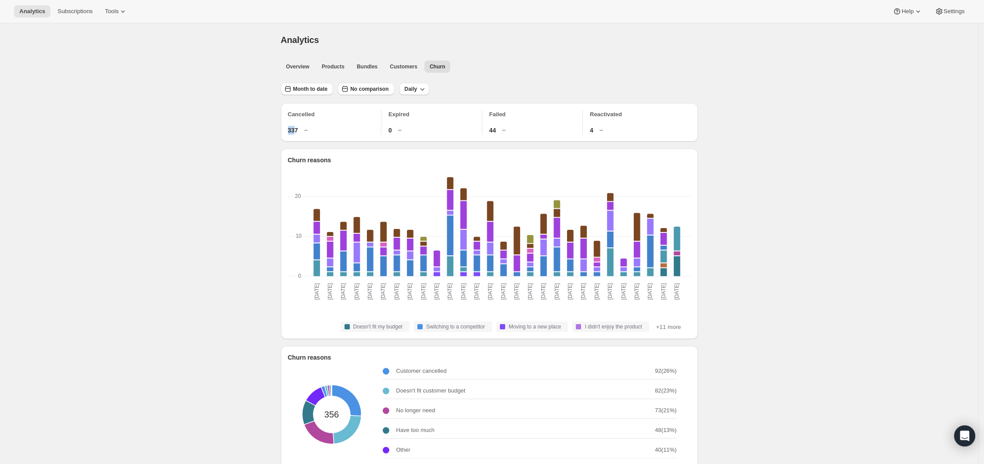
drag, startPoint x: 299, startPoint y: 132, endPoint x: 291, endPoint y: 131, distance: 8.4
click at [291, 131] on span "337" at bounding box center [293, 130] width 10 height 9
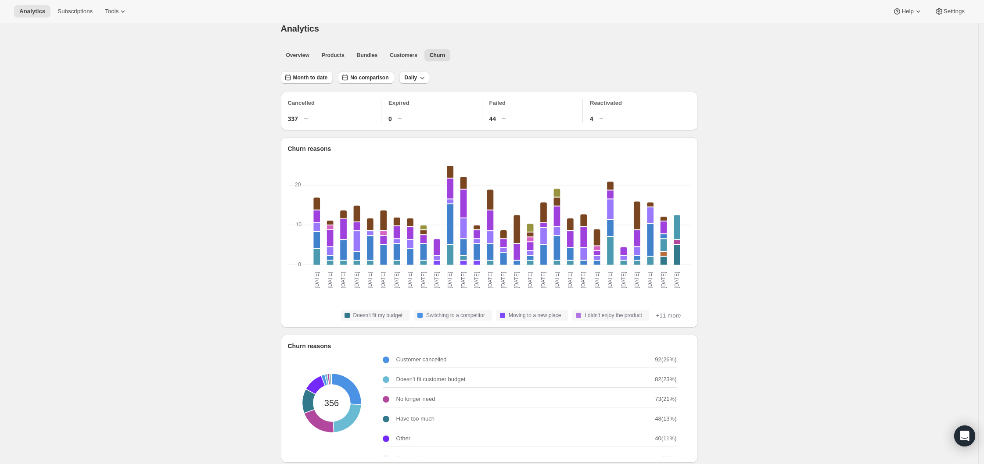
scroll to position [13, 0]
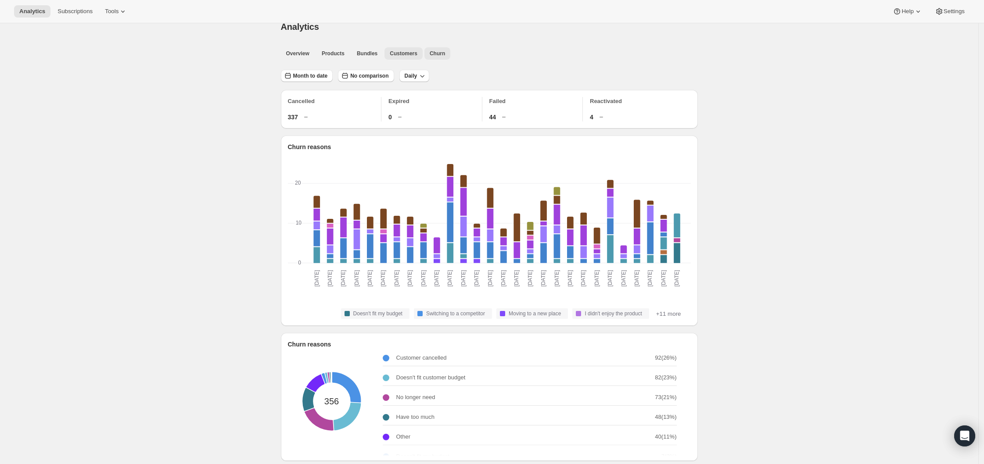
click at [401, 54] on span "Customers" at bounding box center [404, 53] width 28 height 7
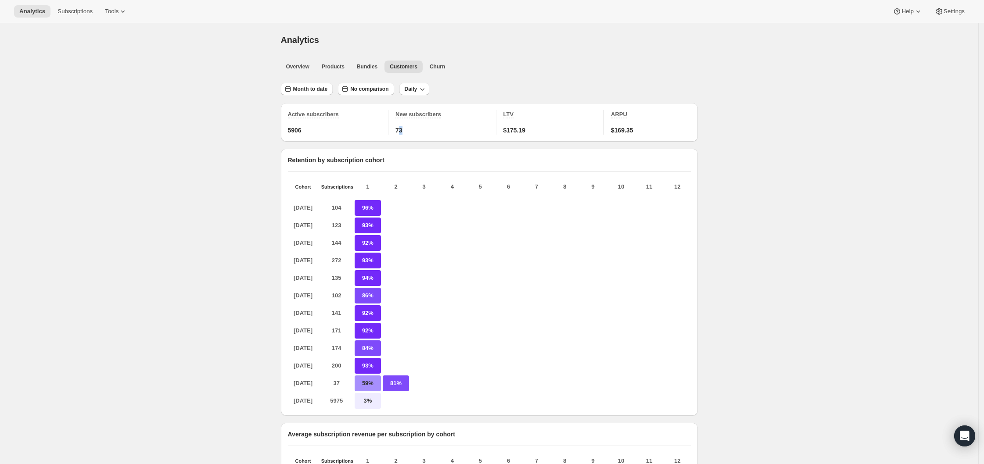
drag, startPoint x: 411, startPoint y: 131, endPoint x: 403, endPoint y: 131, distance: 7.9
click at [403, 131] on div "73" at bounding box center [442, 130] width 95 height 9
click at [513, 111] on span "LTV" at bounding box center [508, 114] width 11 height 7
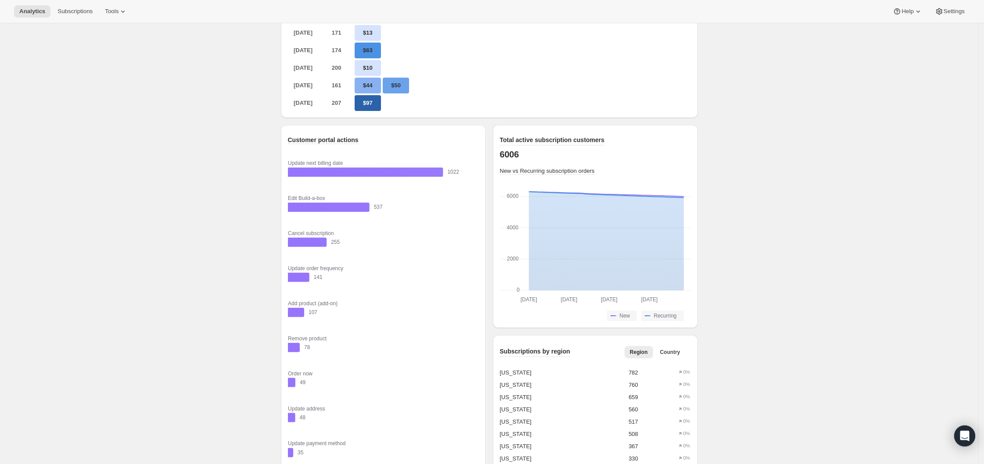
scroll to position [646, 0]
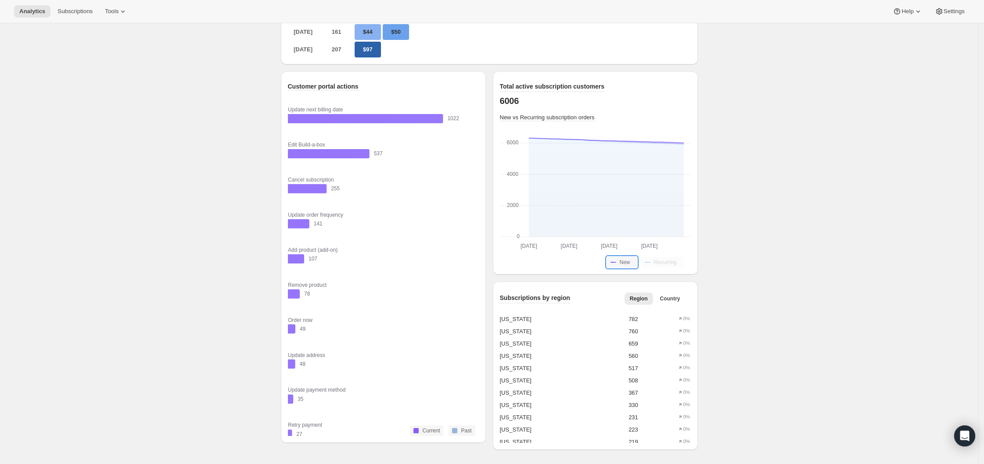
click at [634, 262] on button "New" at bounding box center [622, 262] width 30 height 11
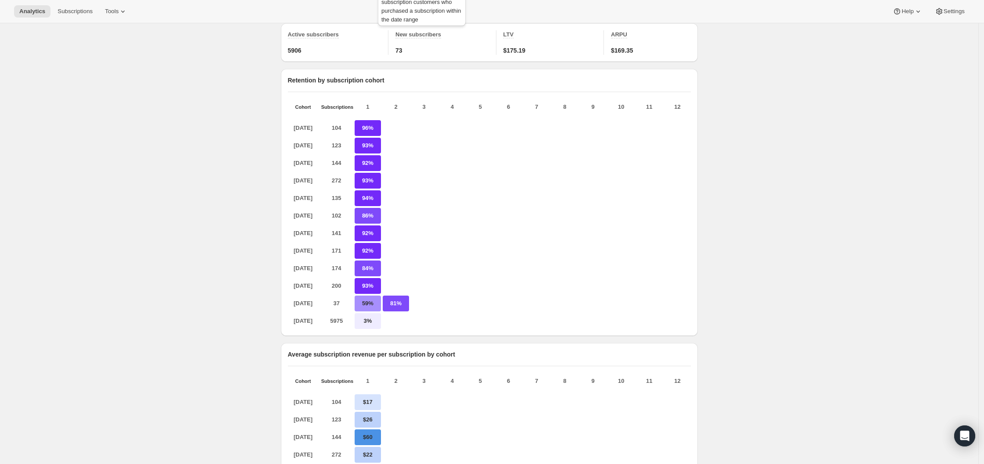
scroll to position [0, 0]
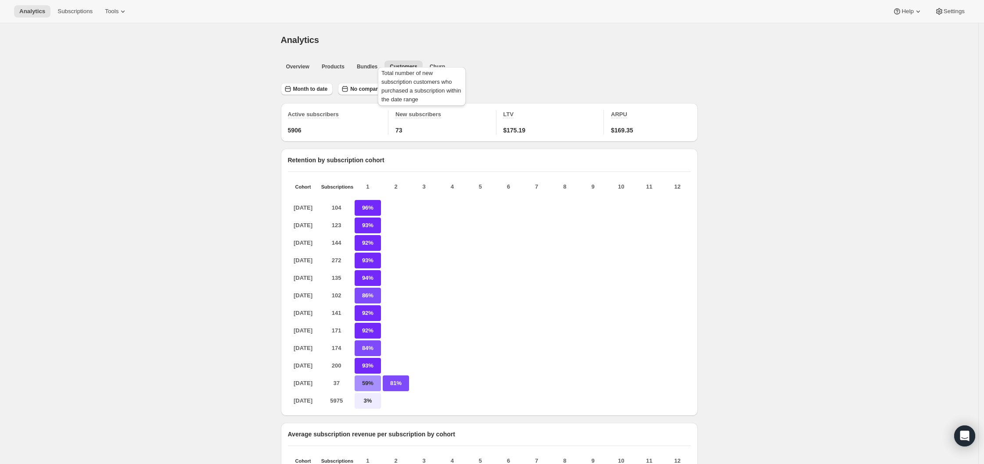
click at [424, 115] on span "New subscribers" at bounding box center [418, 114] width 46 height 7
click at [366, 64] on span "Bundles" at bounding box center [367, 66] width 21 height 7
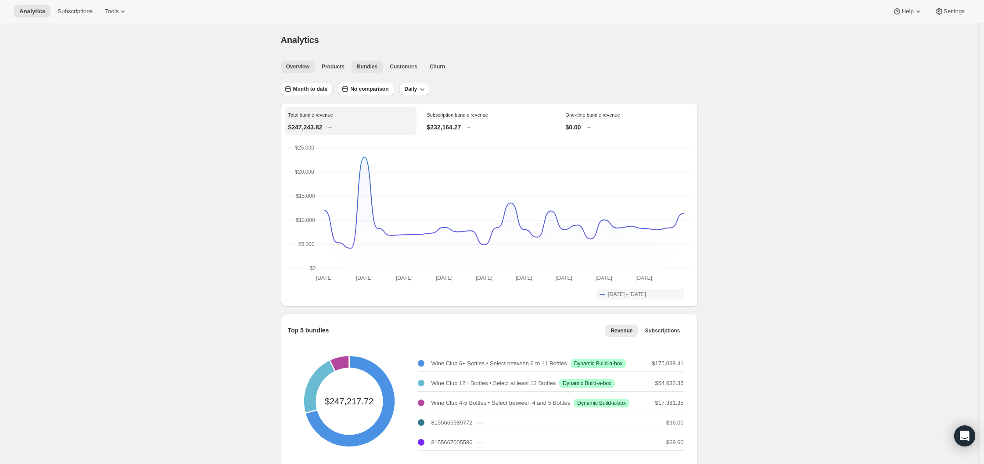
click at [297, 71] on button "Overview" at bounding box center [298, 67] width 34 height 12
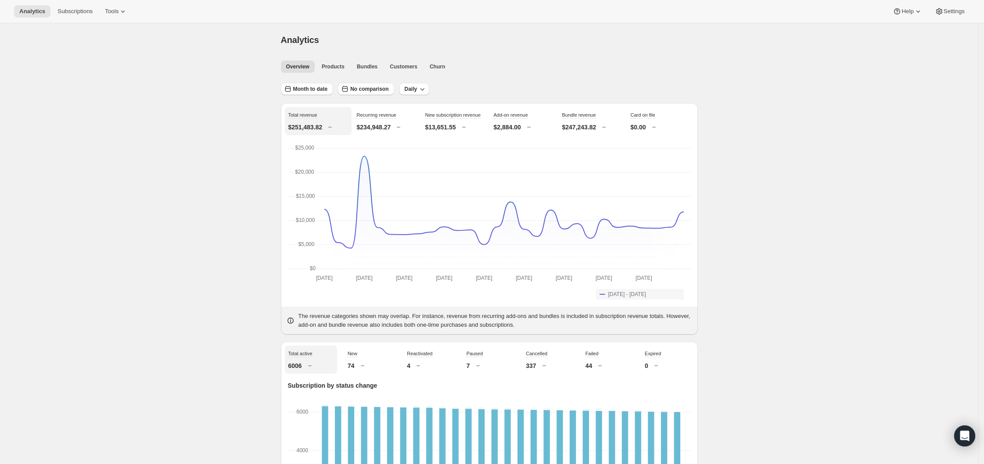
click at [504, 123] on p "$2,884.00" at bounding box center [507, 127] width 27 height 9
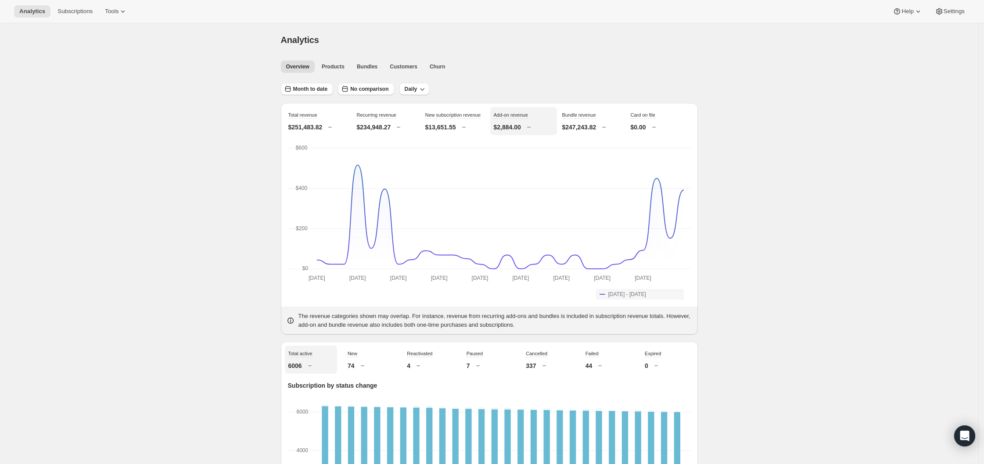
click at [579, 126] on p "$247,243.82" at bounding box center [579, 127] width 34 height 9
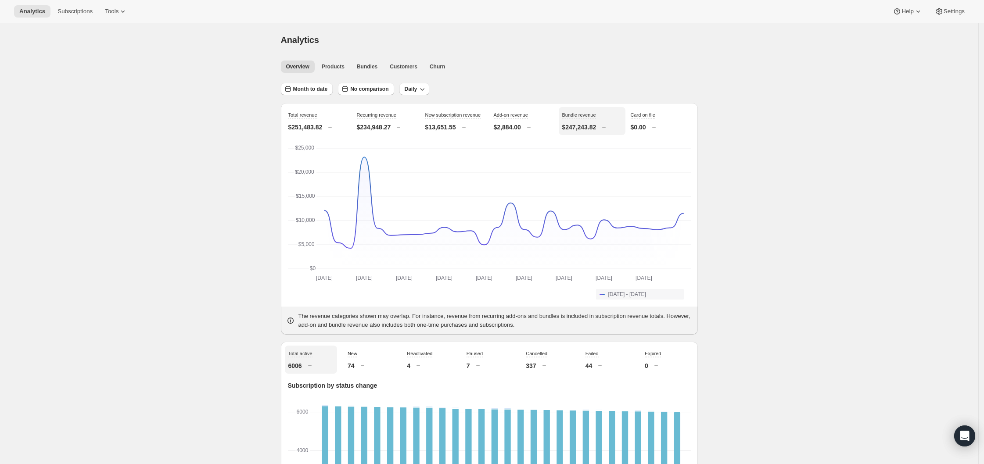
click at [434, 132] on p "$13,651.55" at bounding box center [440, 127] width 31 height 9
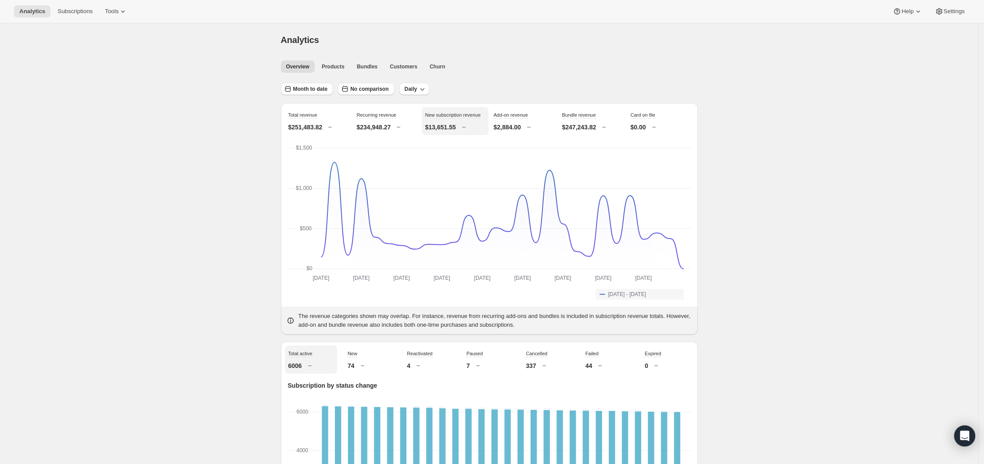
click at [373, 67] on span "Bundles" at bounding box center [367, 66] width 21 height 7
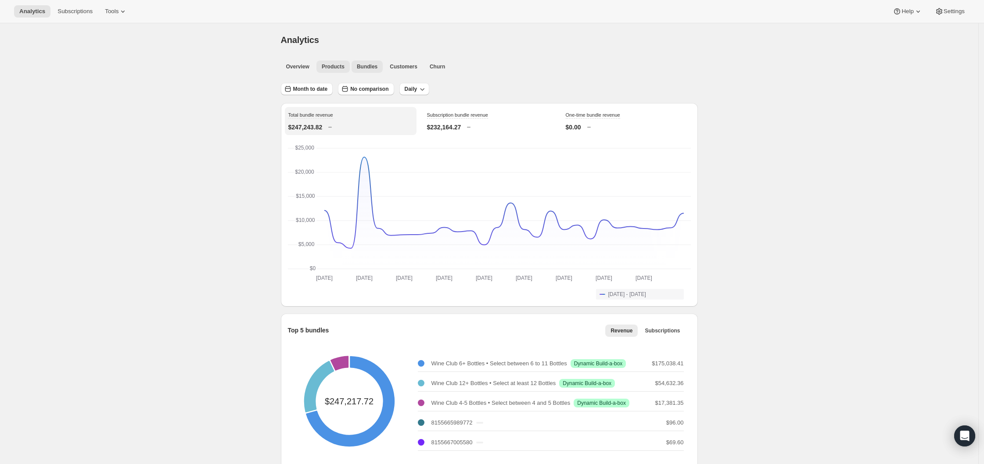
click at [334, 68] on span "Products" at bounding box center [333, 66] width 23 height 7
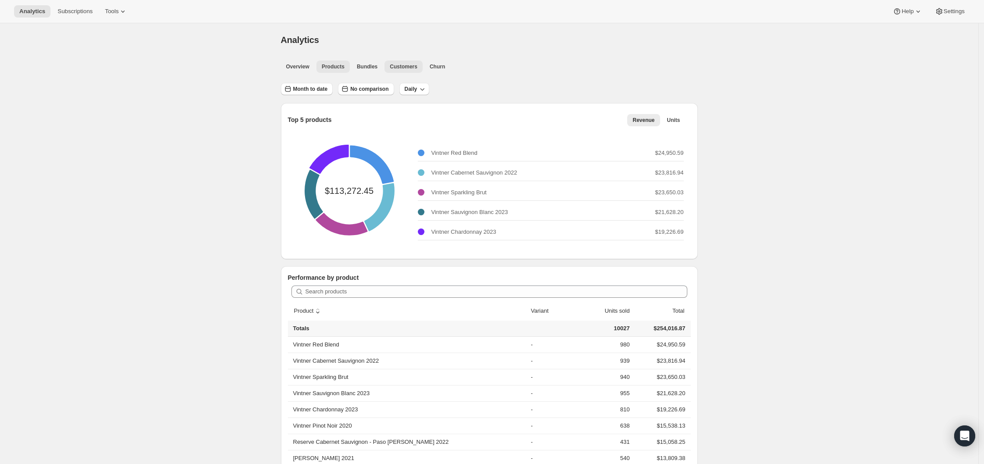
click at [402, 68] on span "Customers" at bounding box center [404, 66] width 28 height 7
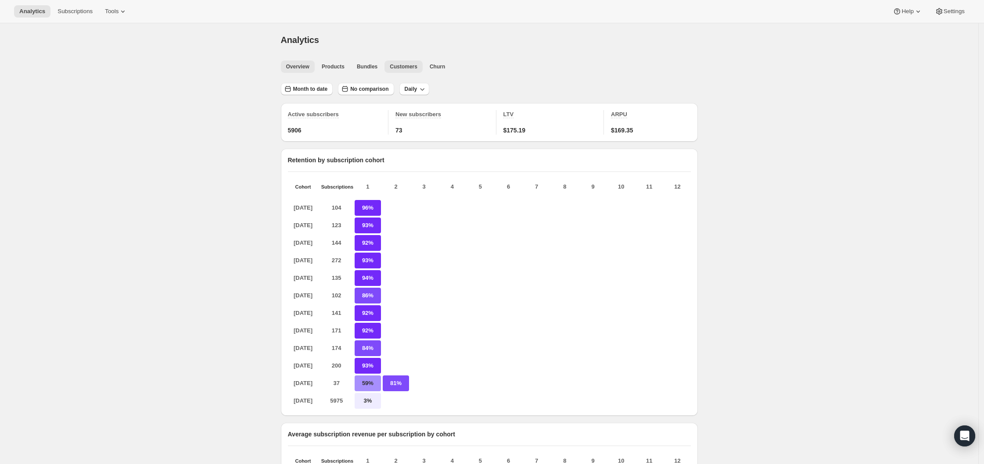
click at [303, 65] on span "Overview" at bounding box center [297, 66] width 23 height 7
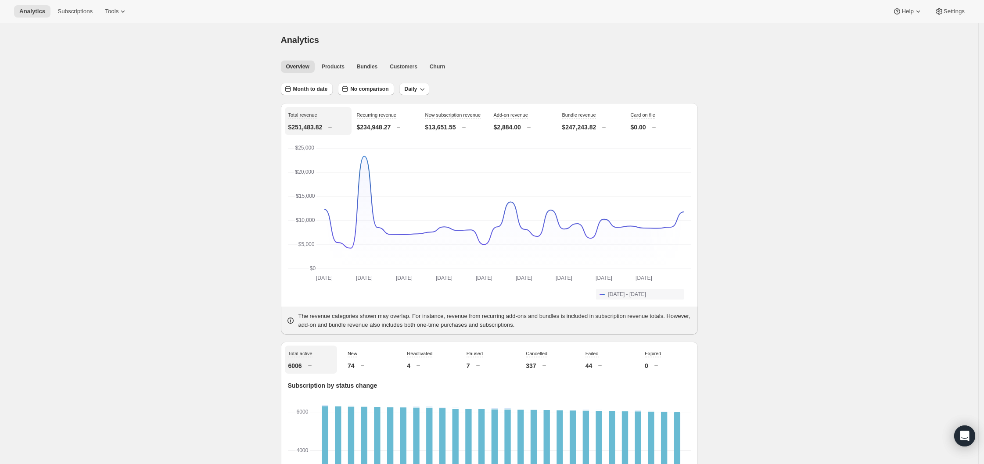
click at [456, 123] on div "New subscription revenue $13,651.55" at bounding box center [455, 121] width 67 height 28
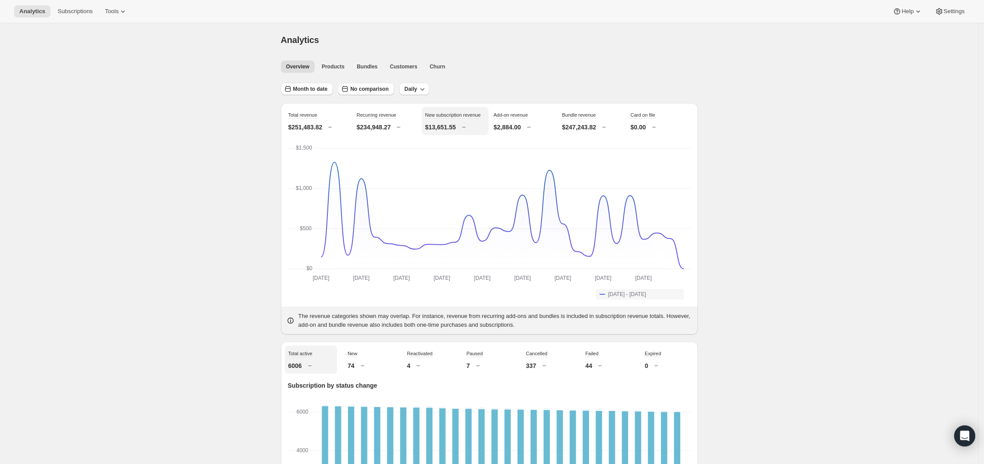
click at [526, 119] on div "Add-on revenue $2,884.00" at bounding box center [523, 121] width 67 height 28
